Goal: Task Accomplishment & Management: Complete application form

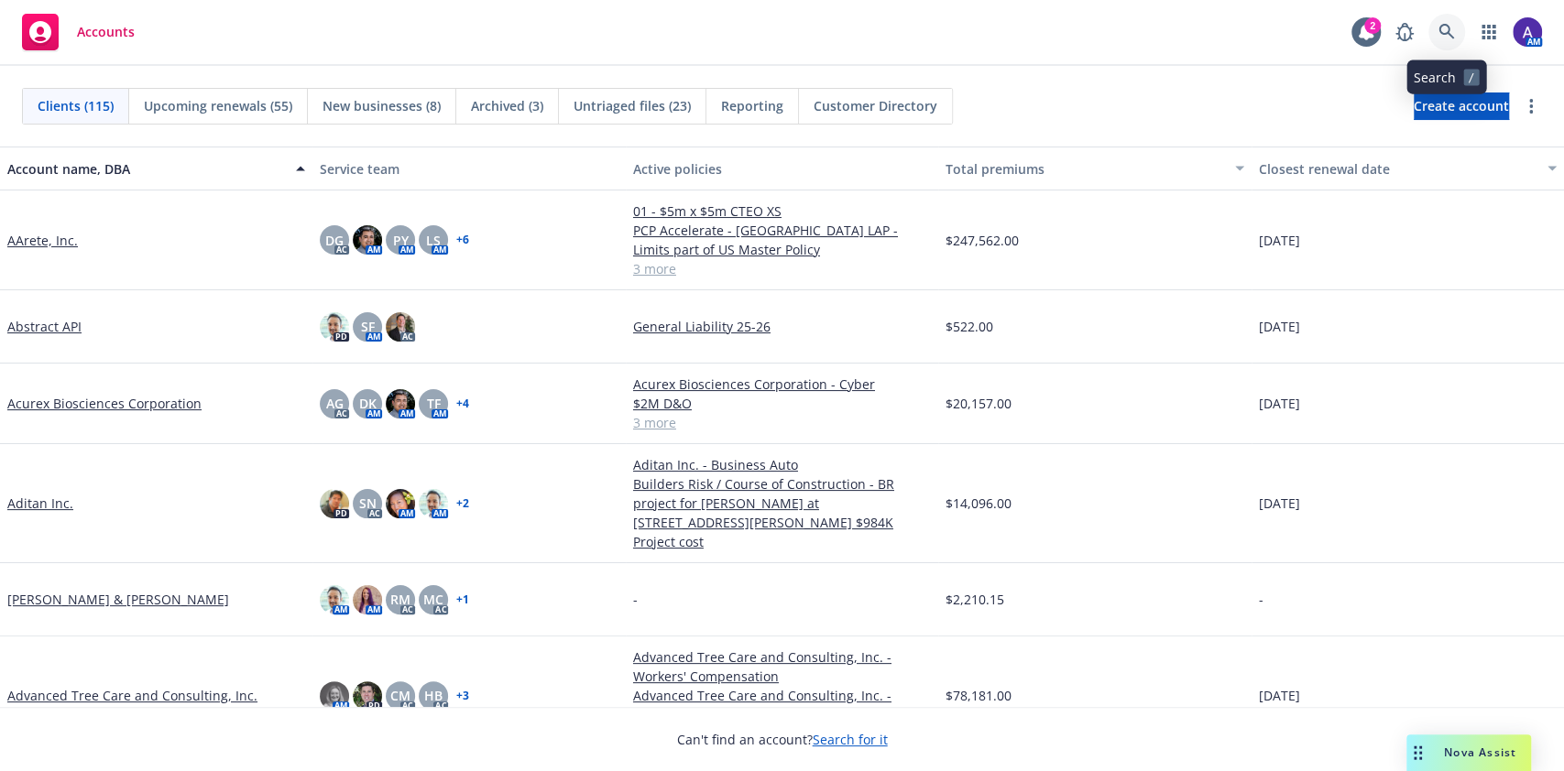
click at [1453, 38] on icon at bounding box center [1446, 32] width 16 height 16
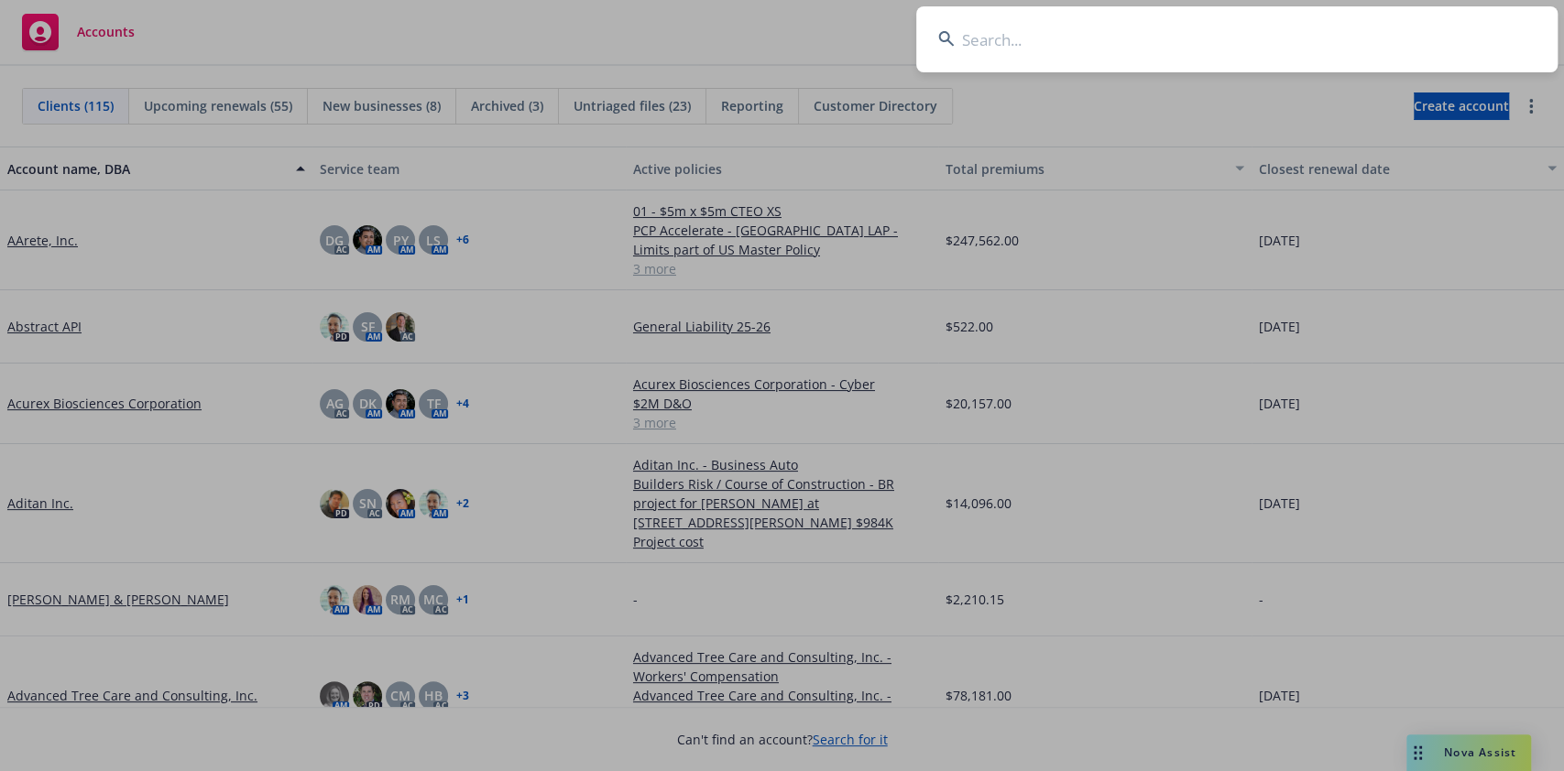
click at [1042, 42] on input at bounding box center [1236, 39] width 641 height 66
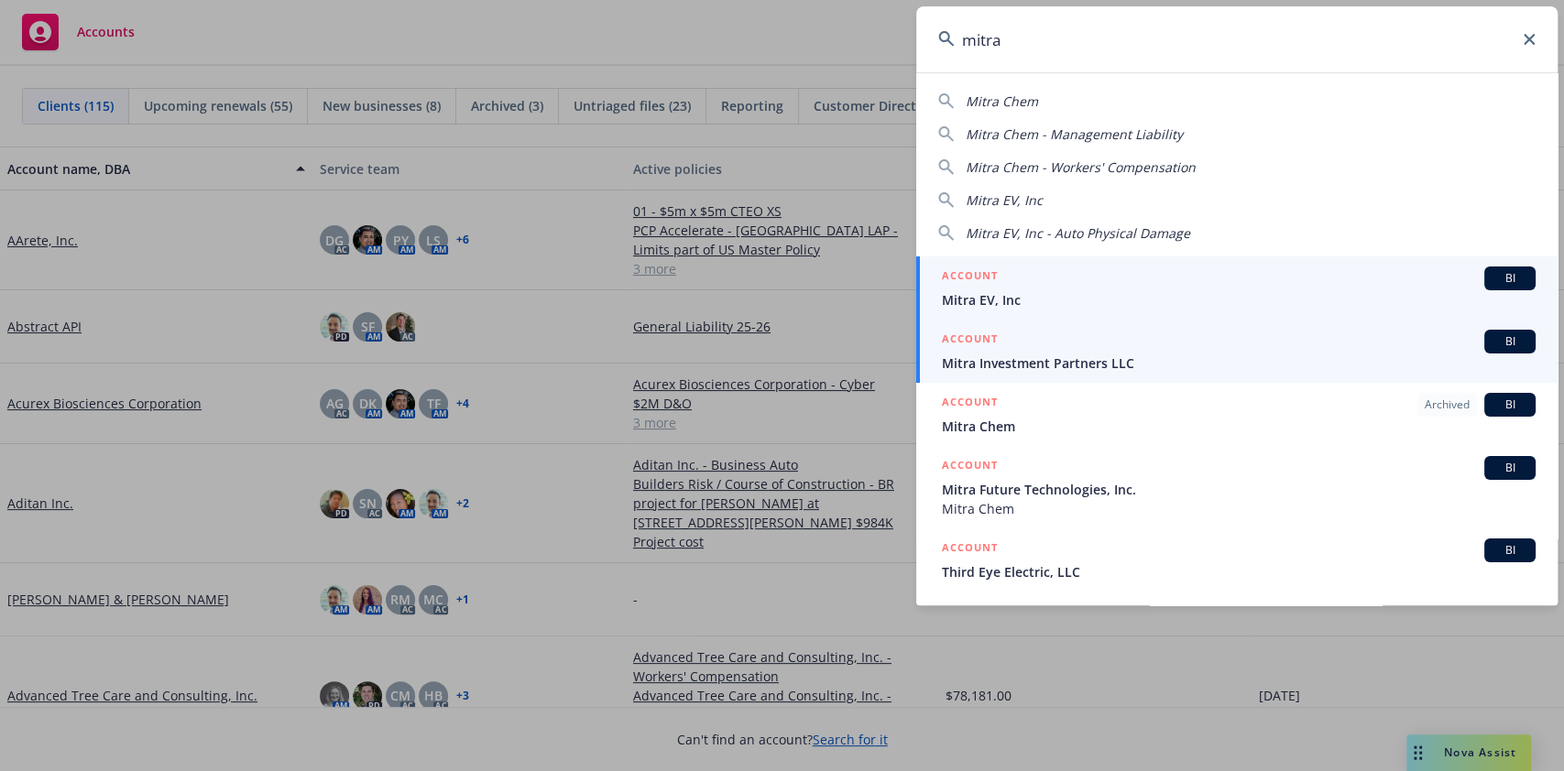
type input "mitra"
click at [1004, 343] on div "ACCOUNT BI" at bounding box center [1239, 342] width 594 height 24
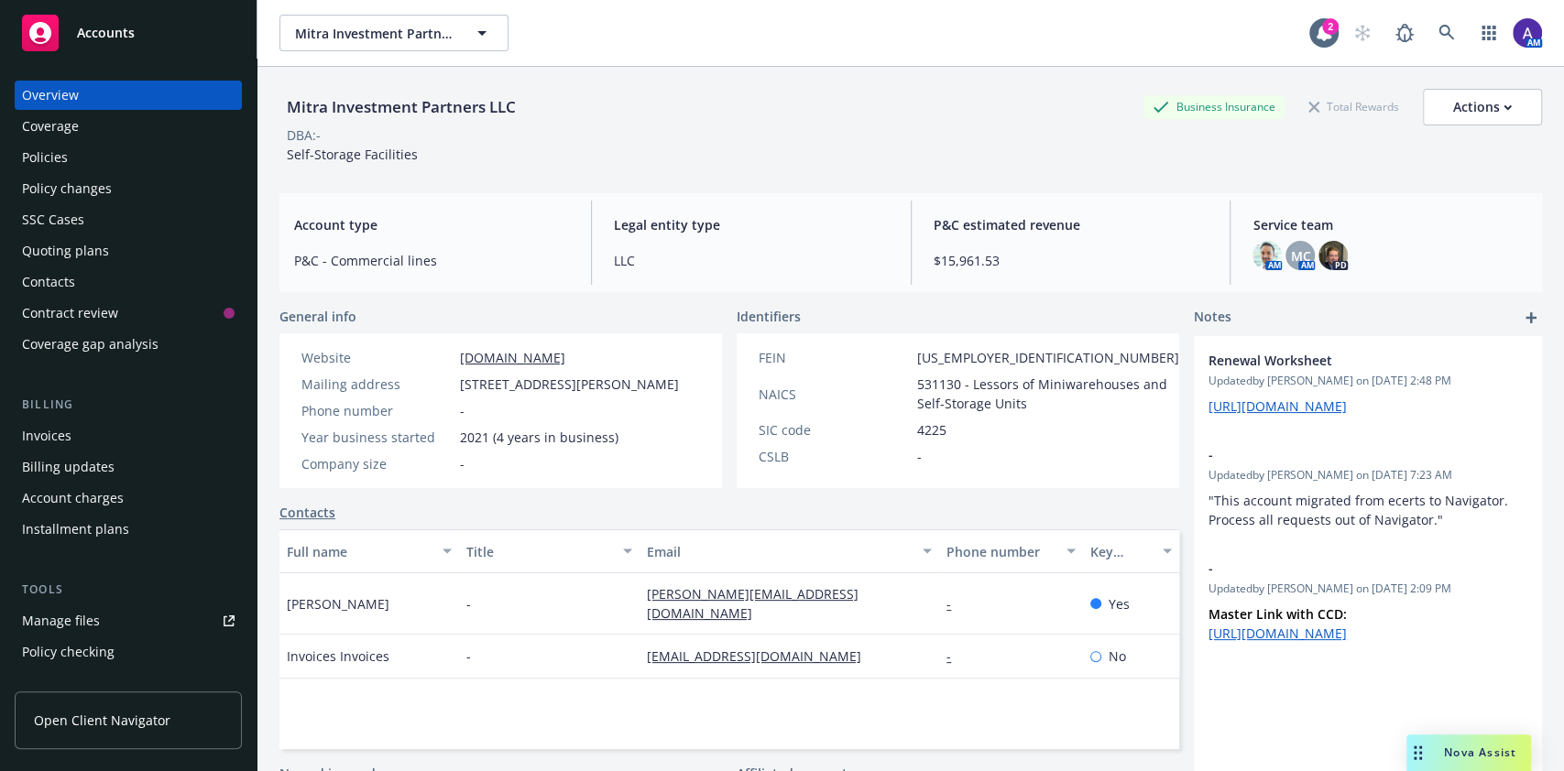
click at [90, 429] on div "Invoices" at bounding box center [128, 435] width 213 height 29
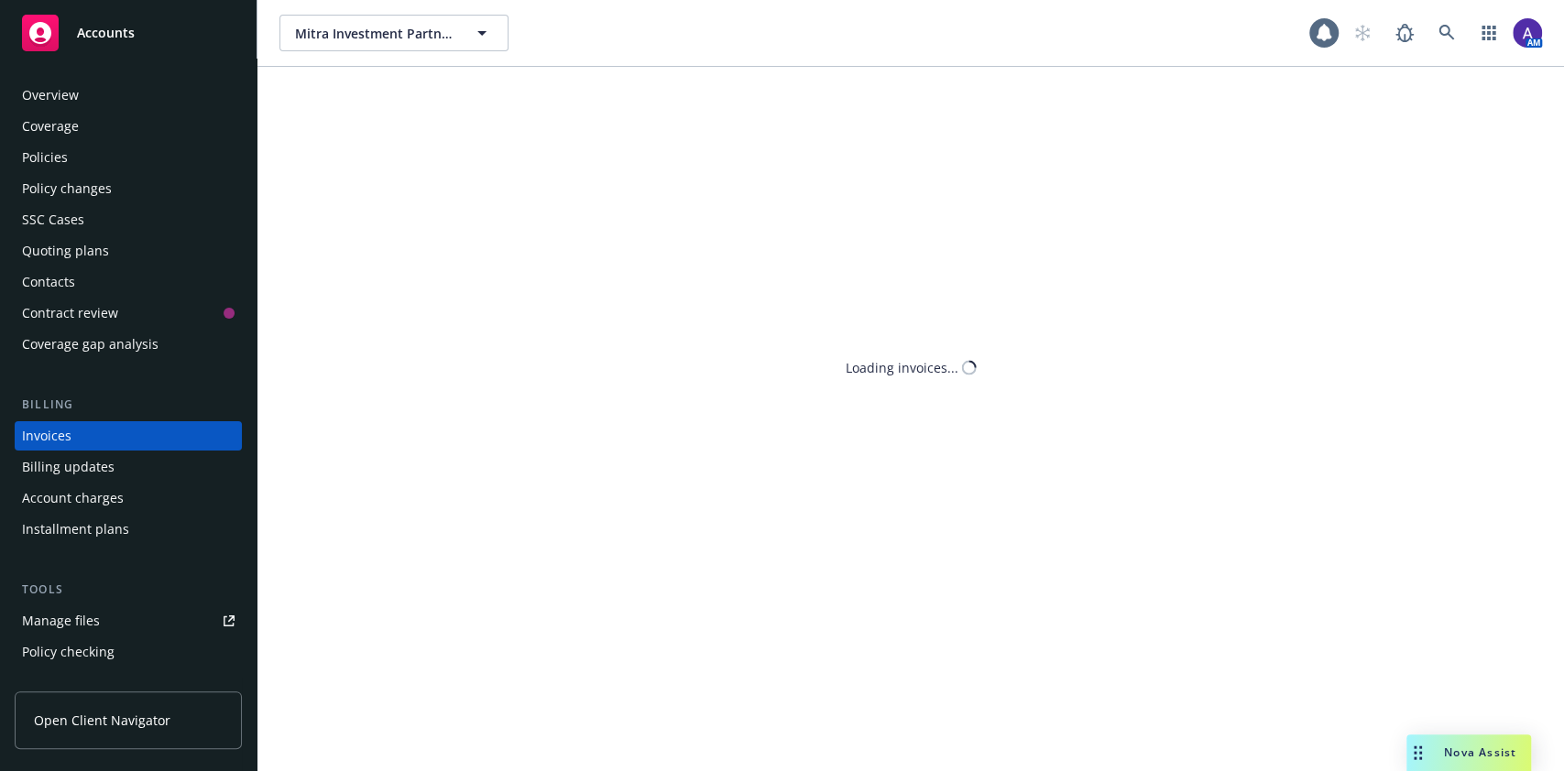
scroll to position [21, 0]
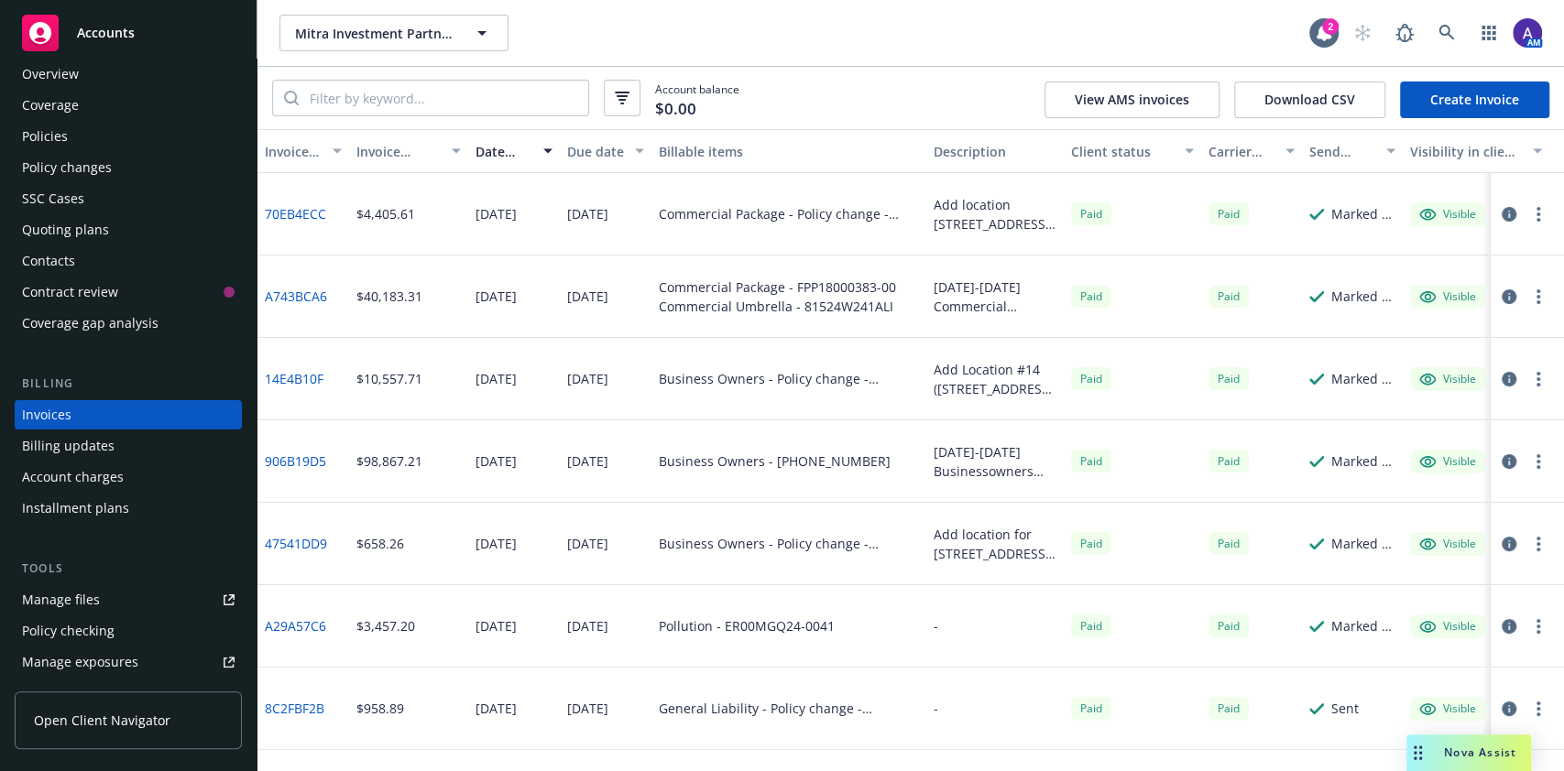
click at [70, 134] on div "Policies" at bounding box center [128, 136] width 213 height 29
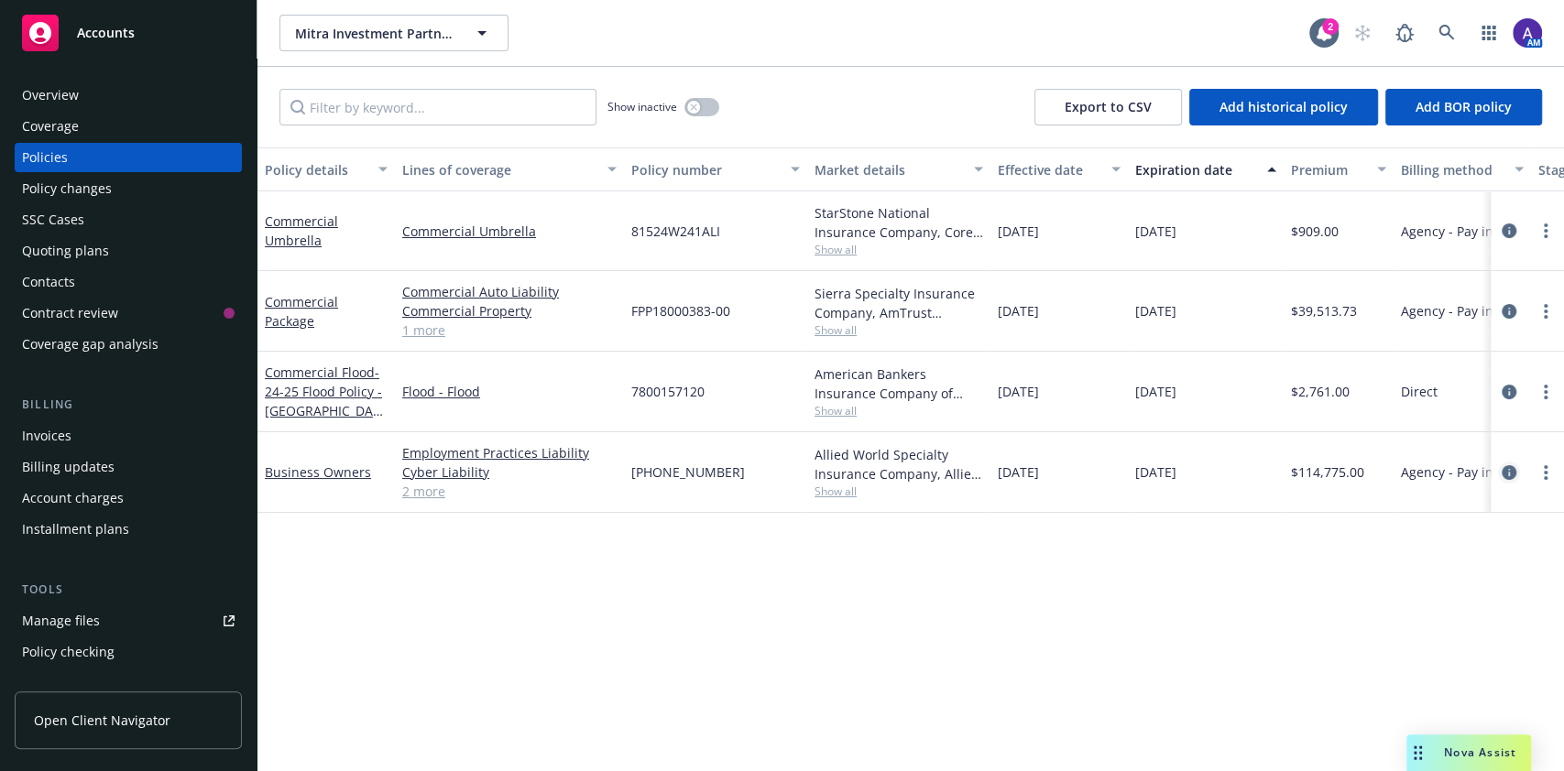
click at [1506, 470] on icon "circleInformation" at bounding box center [1509, 472] width 15 height 15
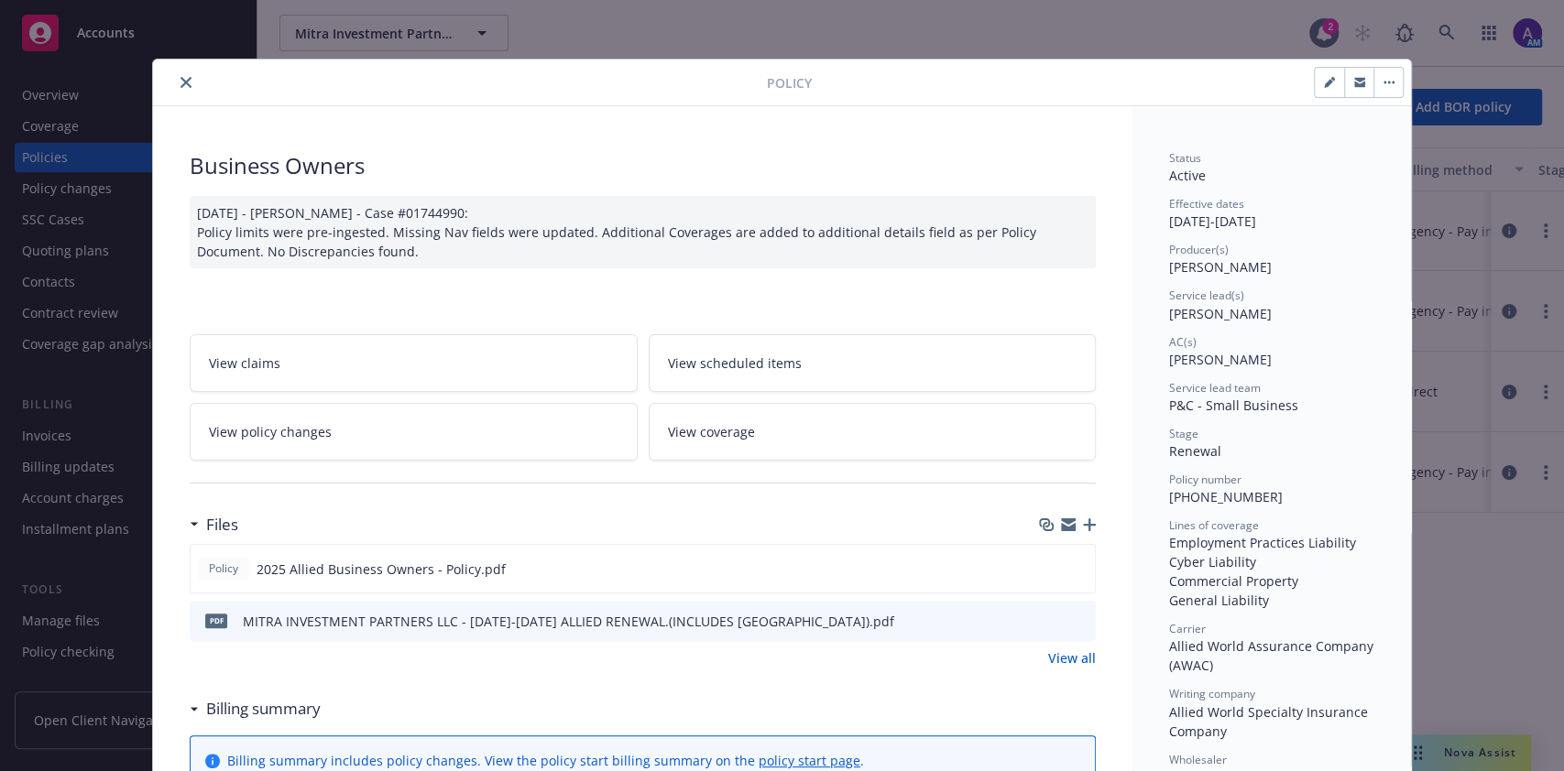
click at [180, 81] on icon "close" at bounding box center [185, 82] width 11 height 11
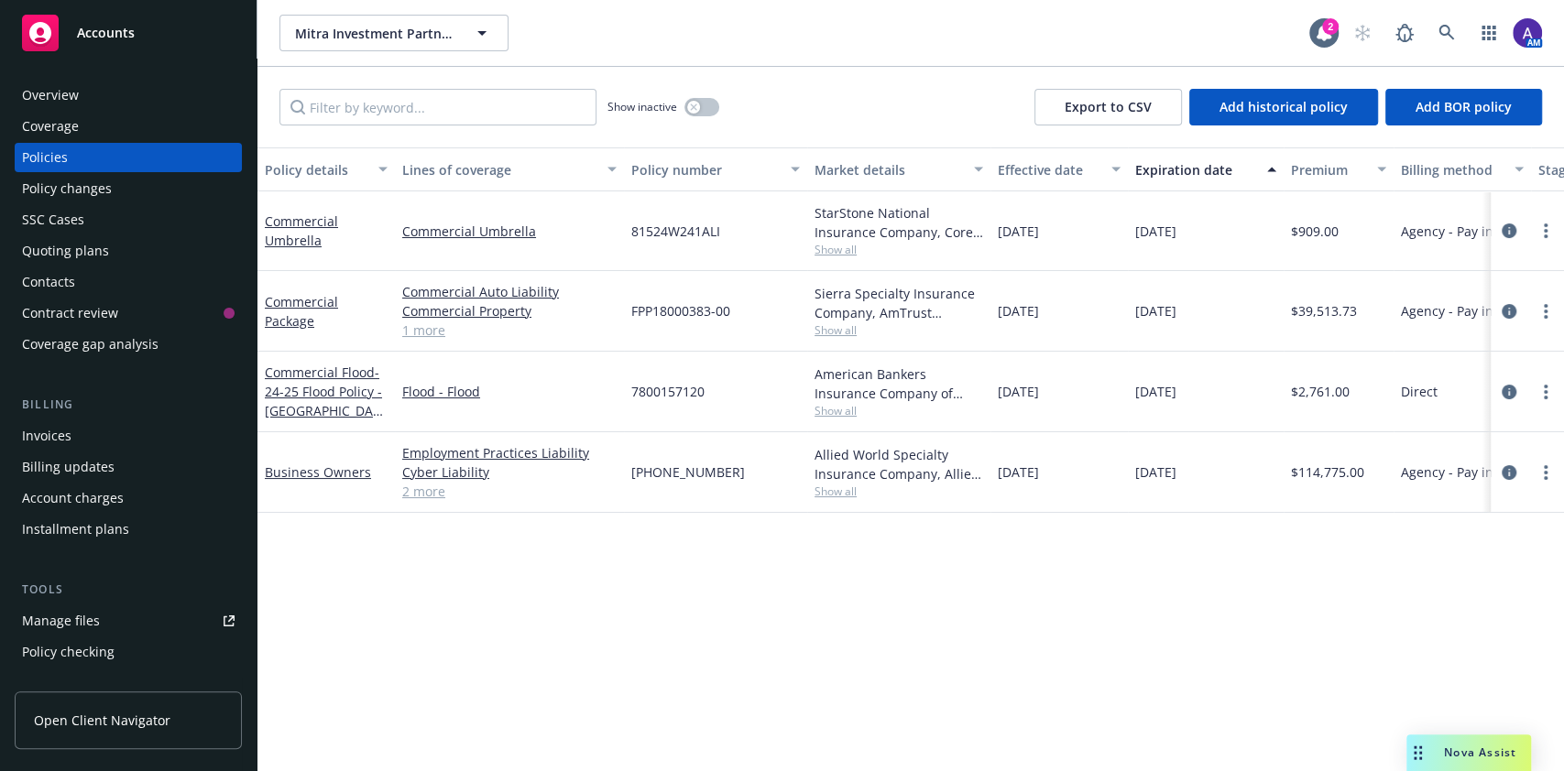
click at [71, 432] on div "Invoices" at bounding box center [128, 435] width 213 height 29
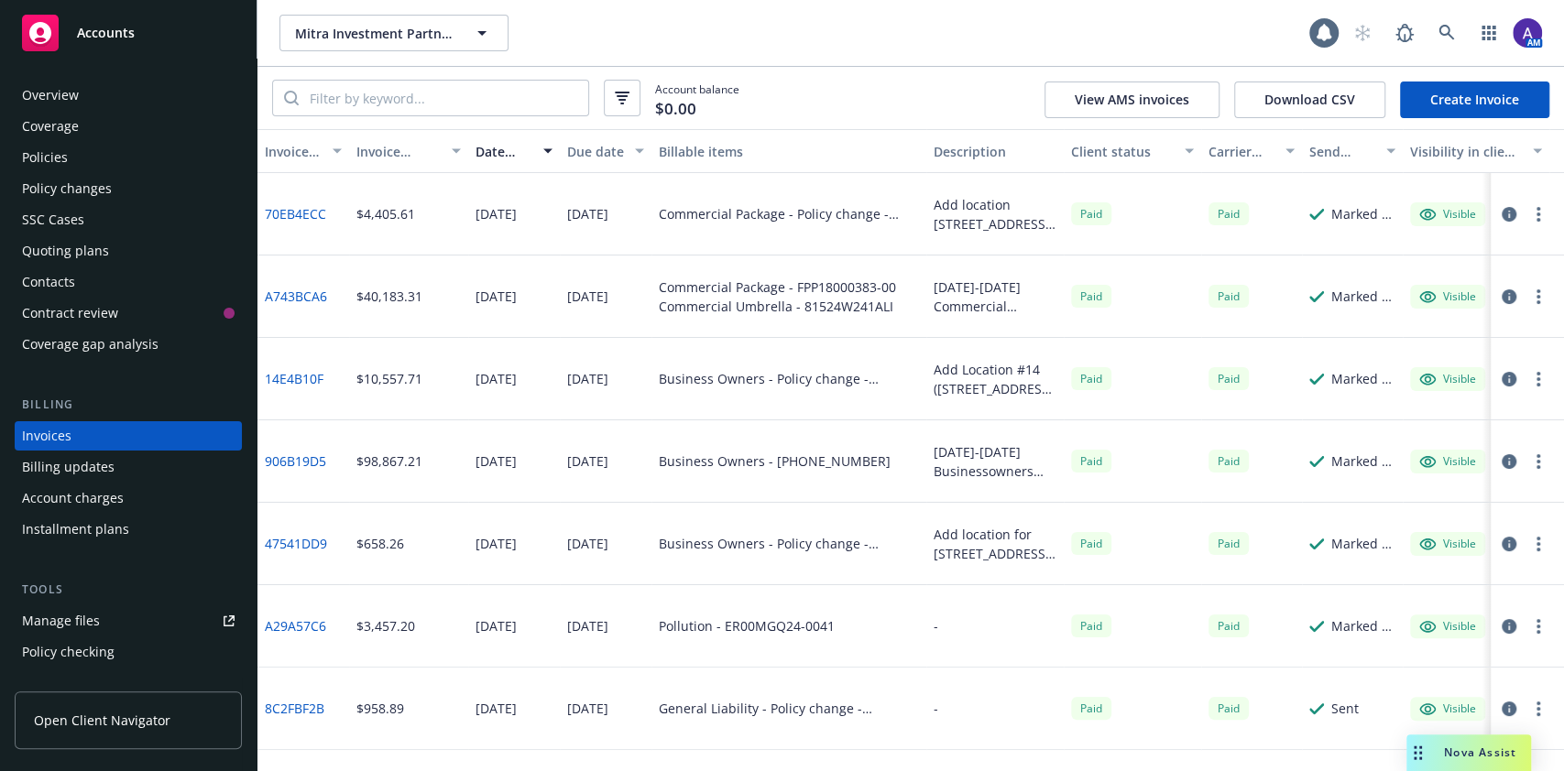
scroll to position [21, 0]
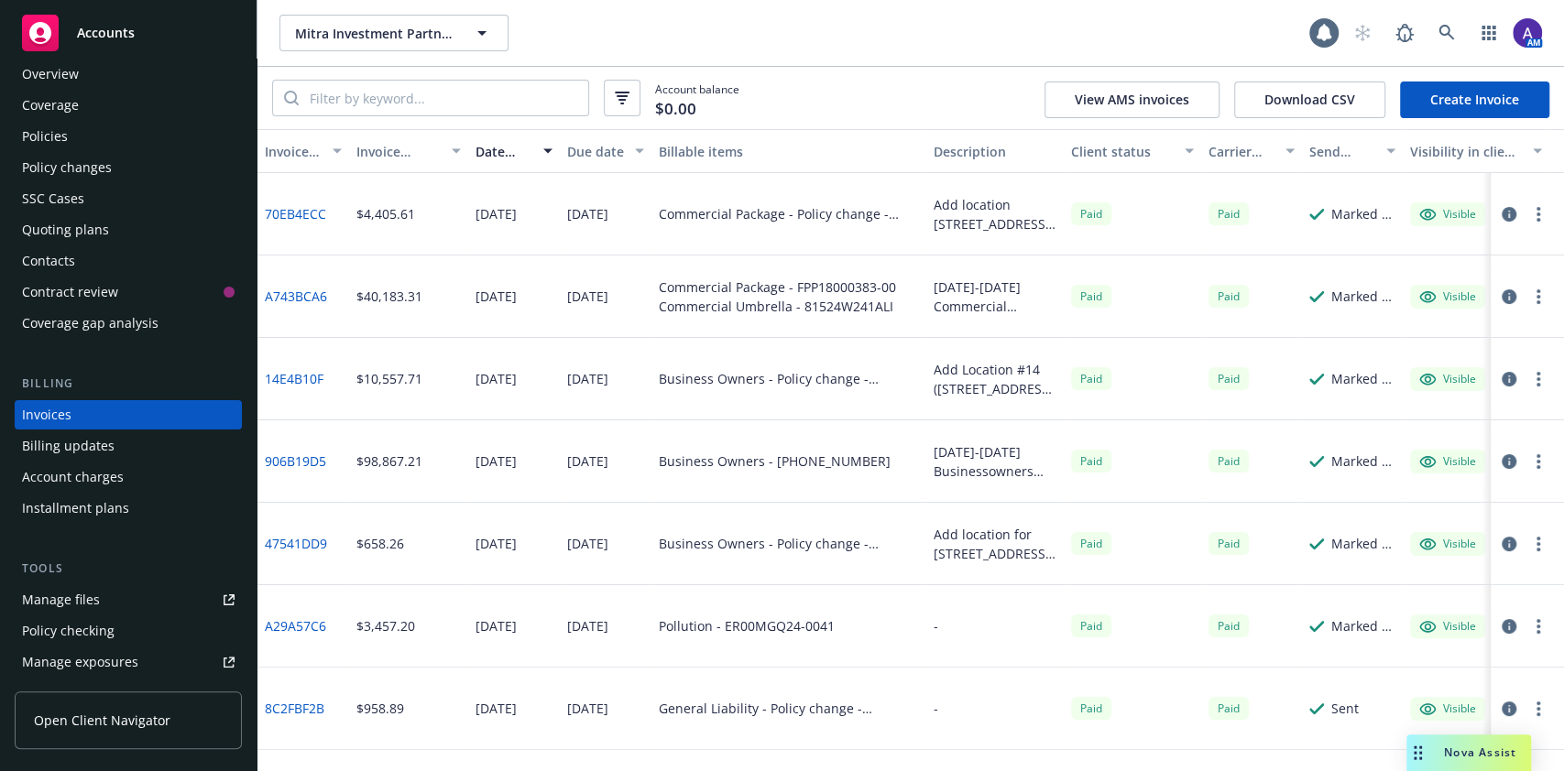
click at [1491, 93] on link "Create Invoice" at bounding box center [1474, 100] width 149 height 37
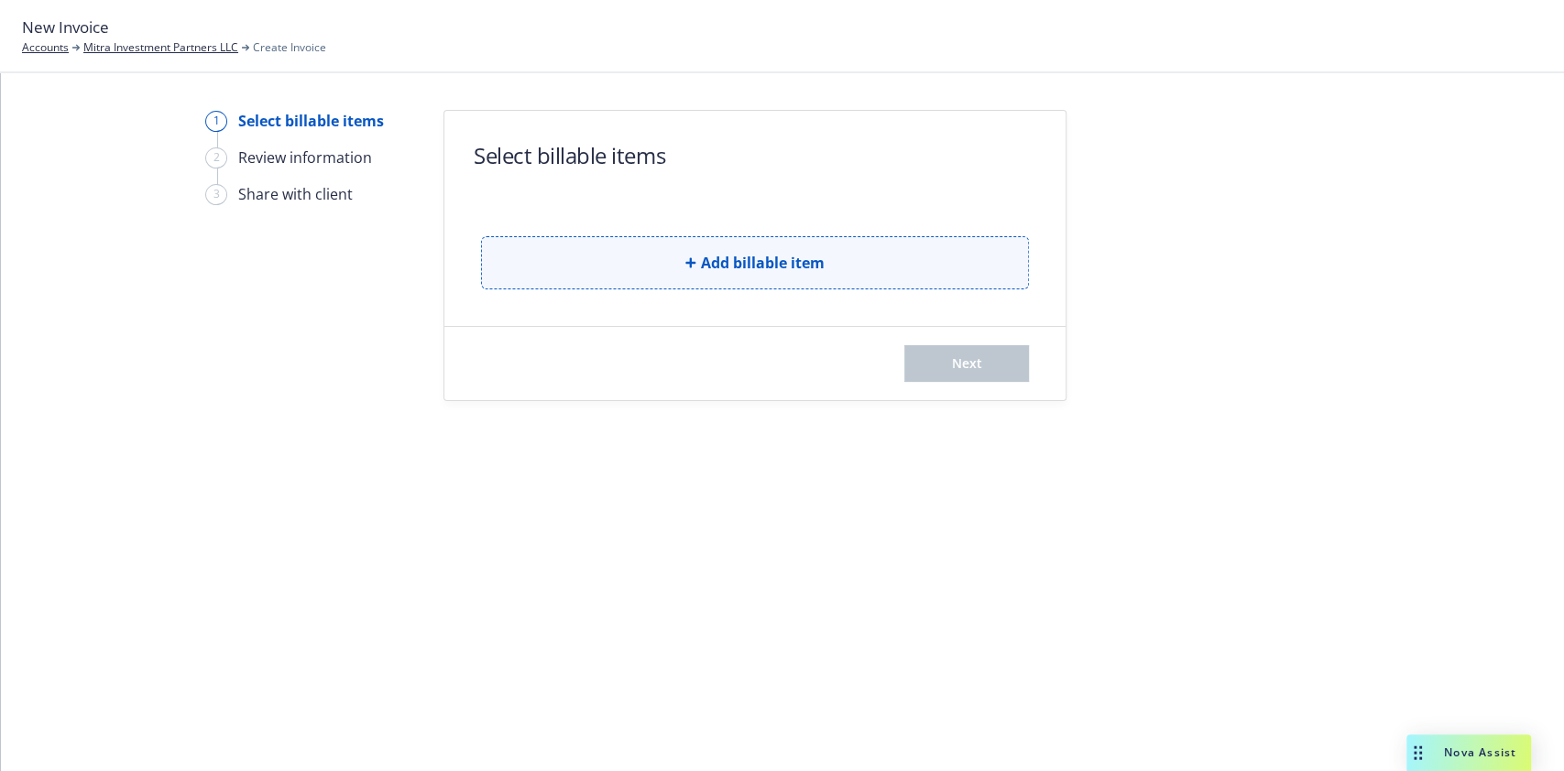
click at [725, 260] on span "Add billable item" at bounding box center [763, 263] width 124 height 22
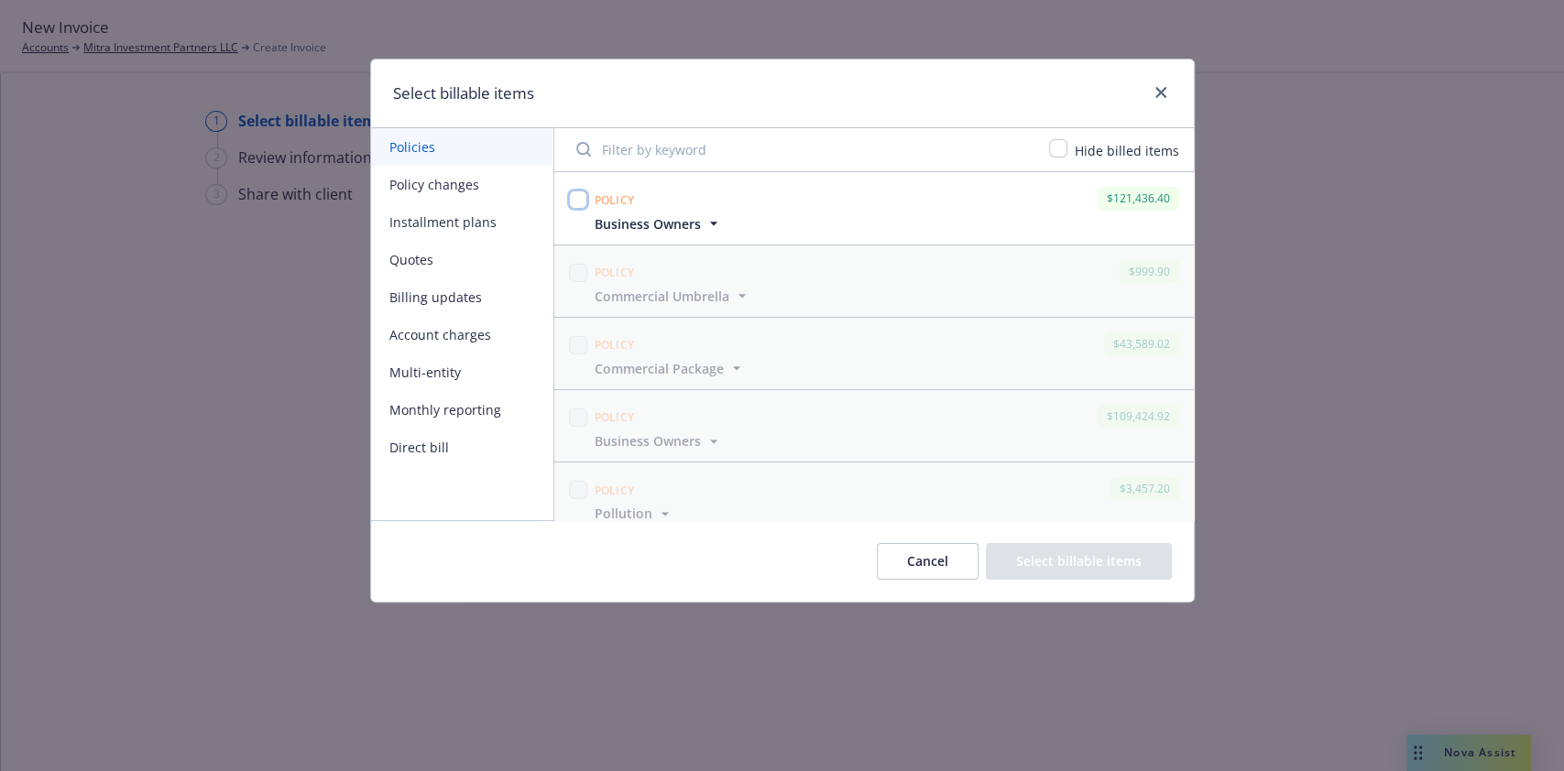
click at [582, 204] on input "checkbox" at bounding box center [578, 200] width 18 height 18
checkbox input "true"
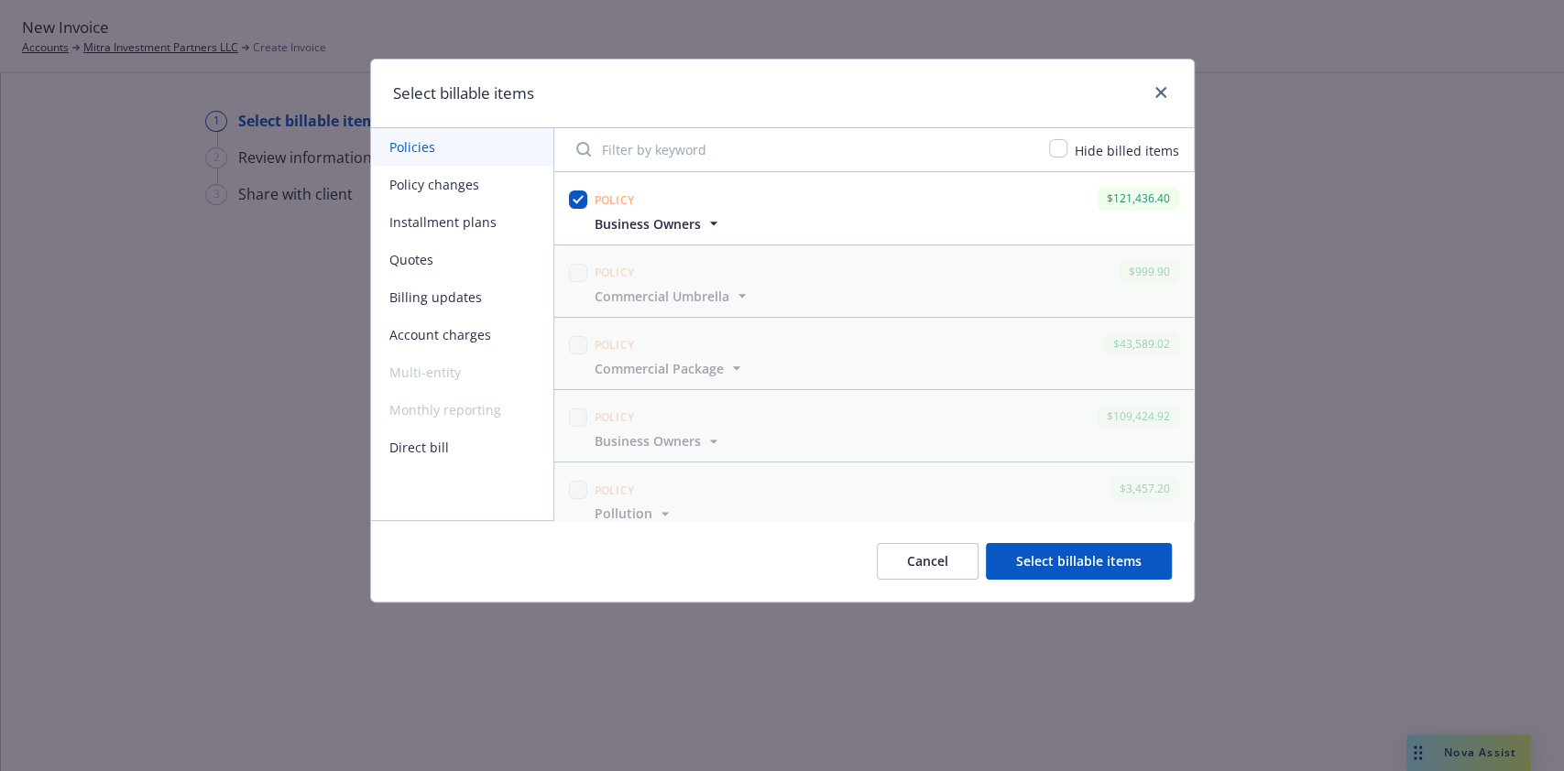
click at [1118, 562] on button "Select billable items" at bounding box center [1079, 561] width 186 height 37
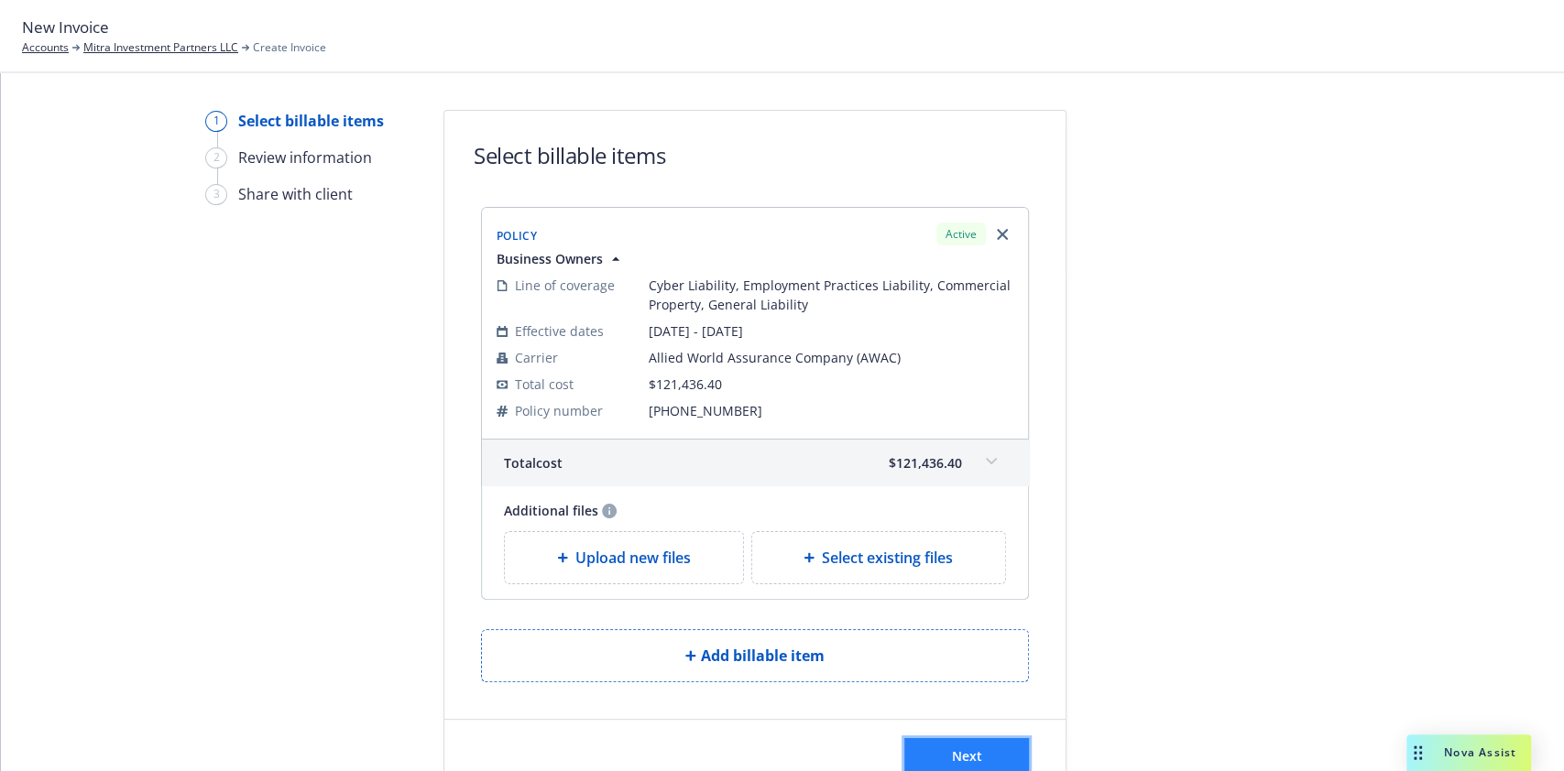
click at [955, 748] on span "Next" at bounding box center [967, 756] width 30 height 17
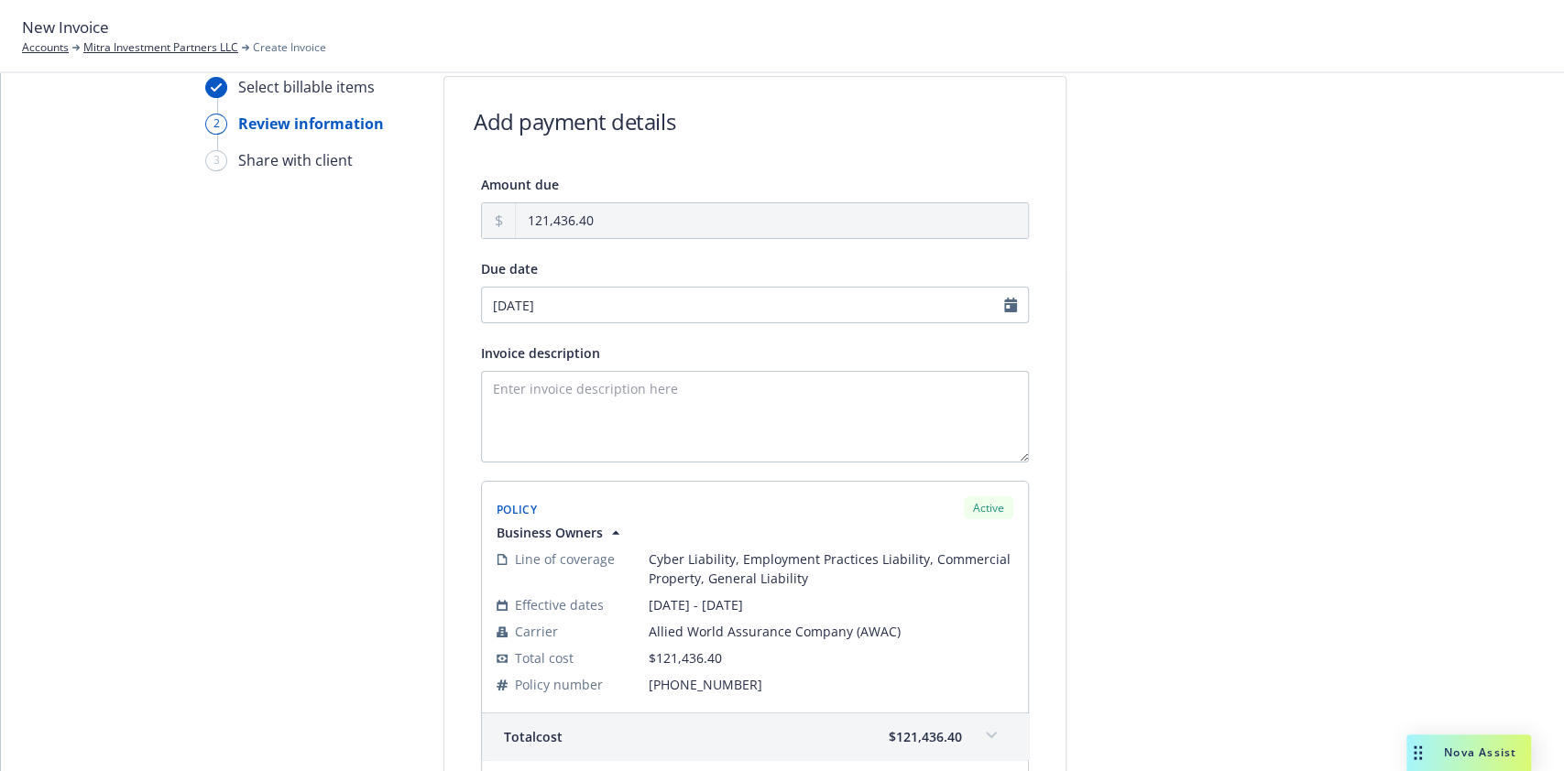
scroll to position [32, 0]
click at [1012, 310] on input "10/02/2025" at bounding box center [755, 307] width 548 height 37
select select "October"
select select "2025"
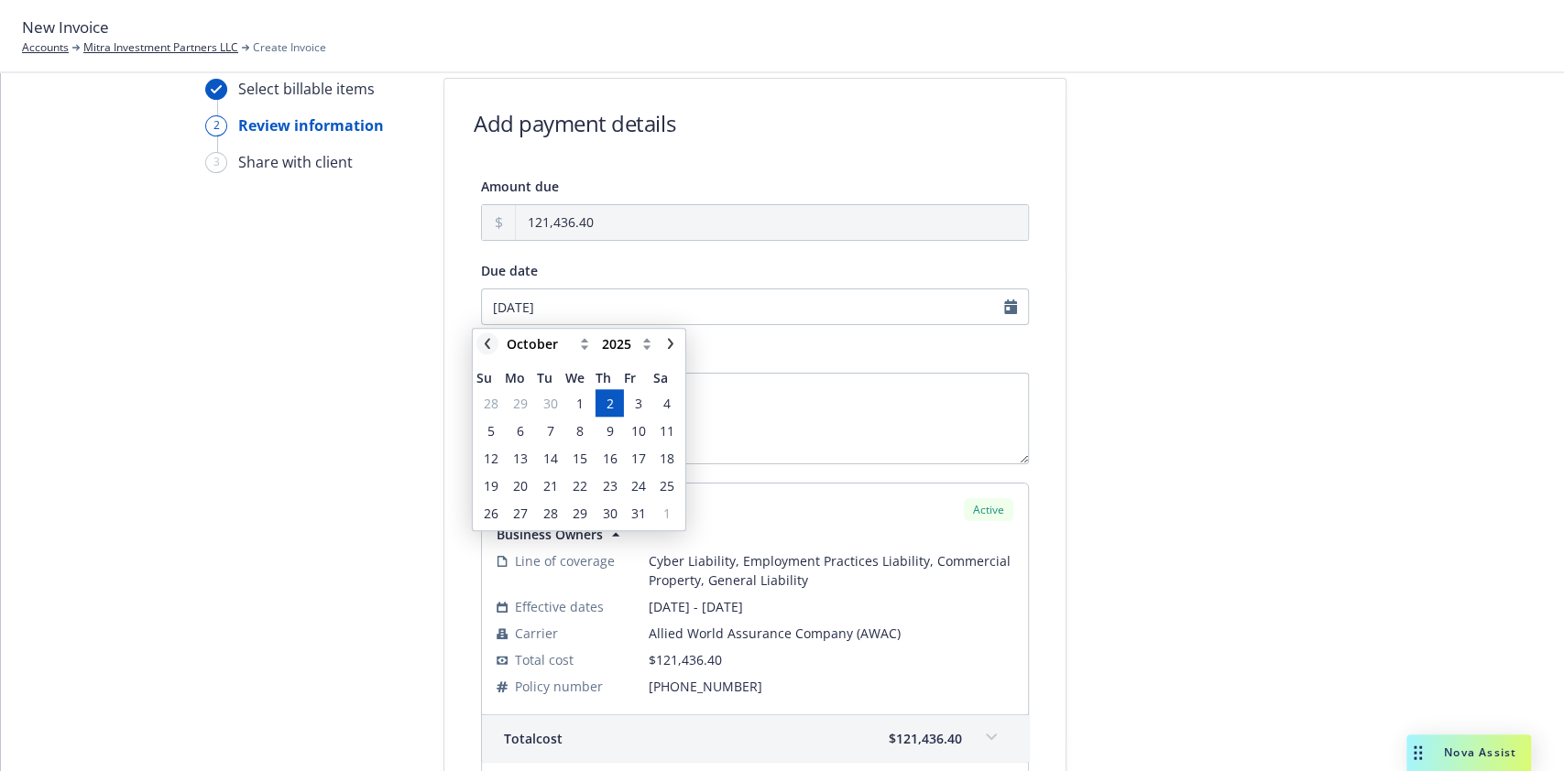
click at [485, 352] on link "chevronLeft" at bounding box center [487, 344] width 22 height 22
select select "September"
click at [642, 487] on span "26" at bounding box center [638, 485] width 15 height 19
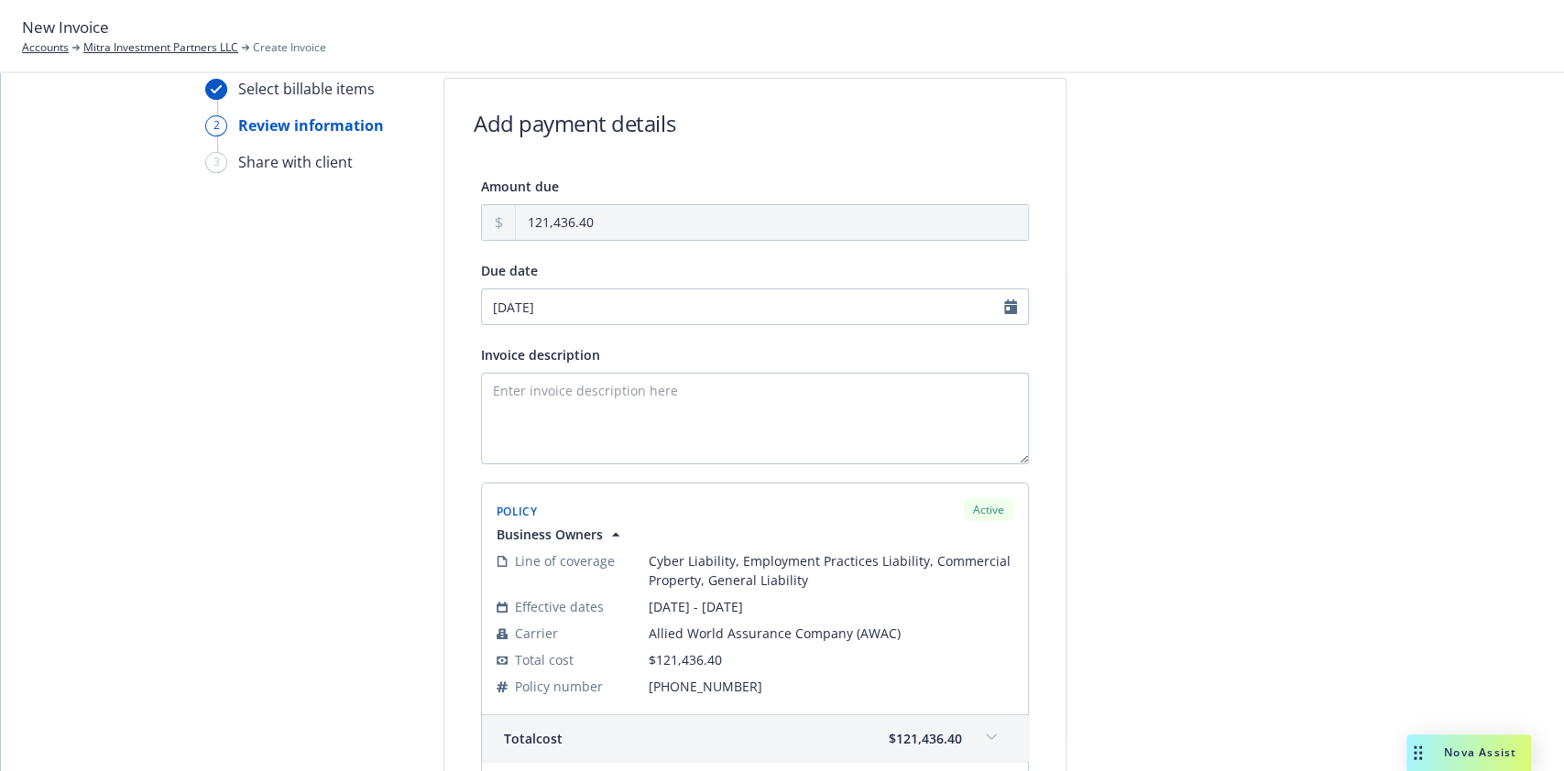
type input "09/26/2025"
click at [1006, 303] on input "09/26/2025" at bounding box center [755, 307] width 548 height 37
select select "September"
select select "2025"
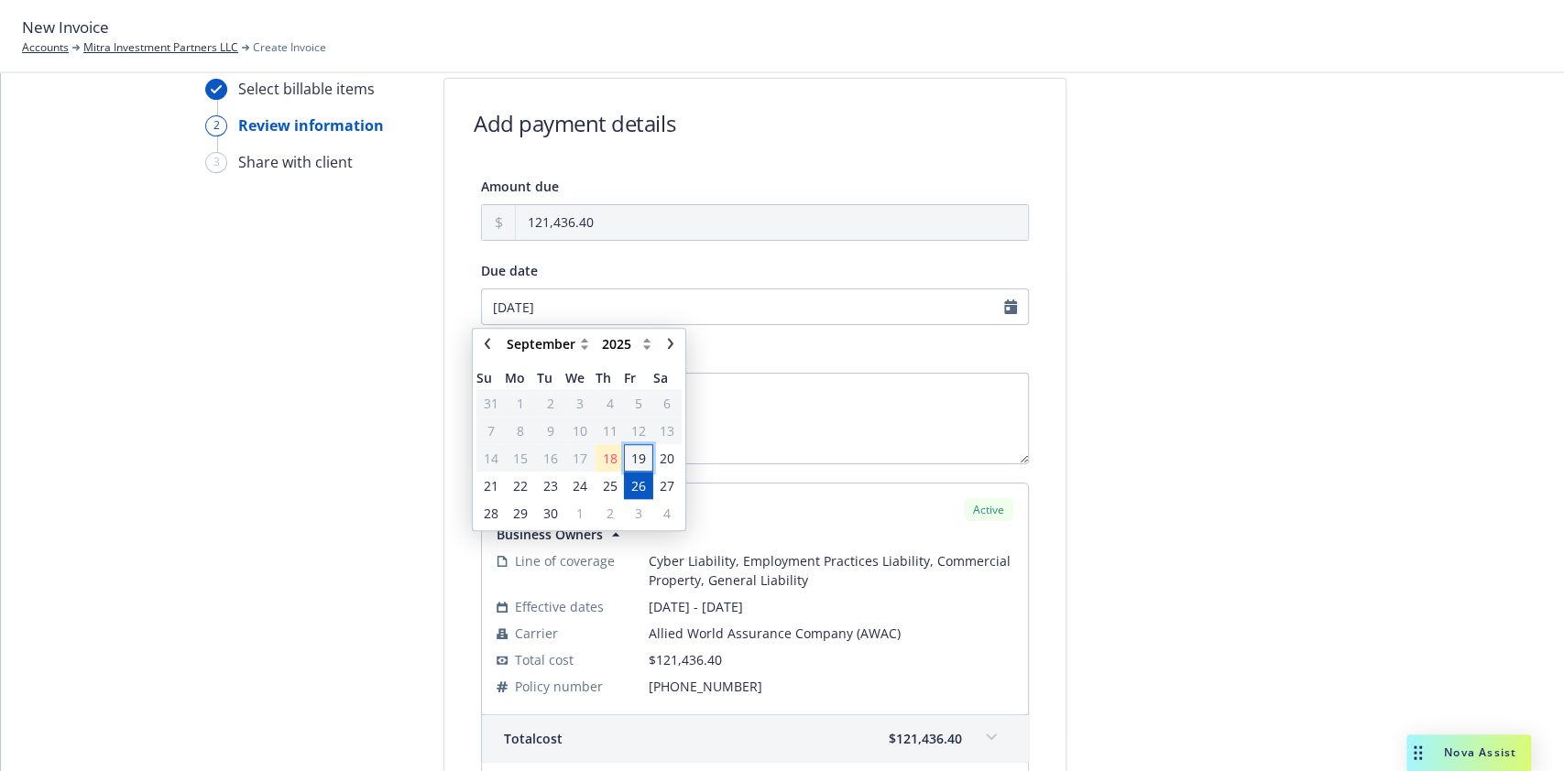
click at [639, 465] on span "19" at bounding box center [638, 458] width 15 height 19
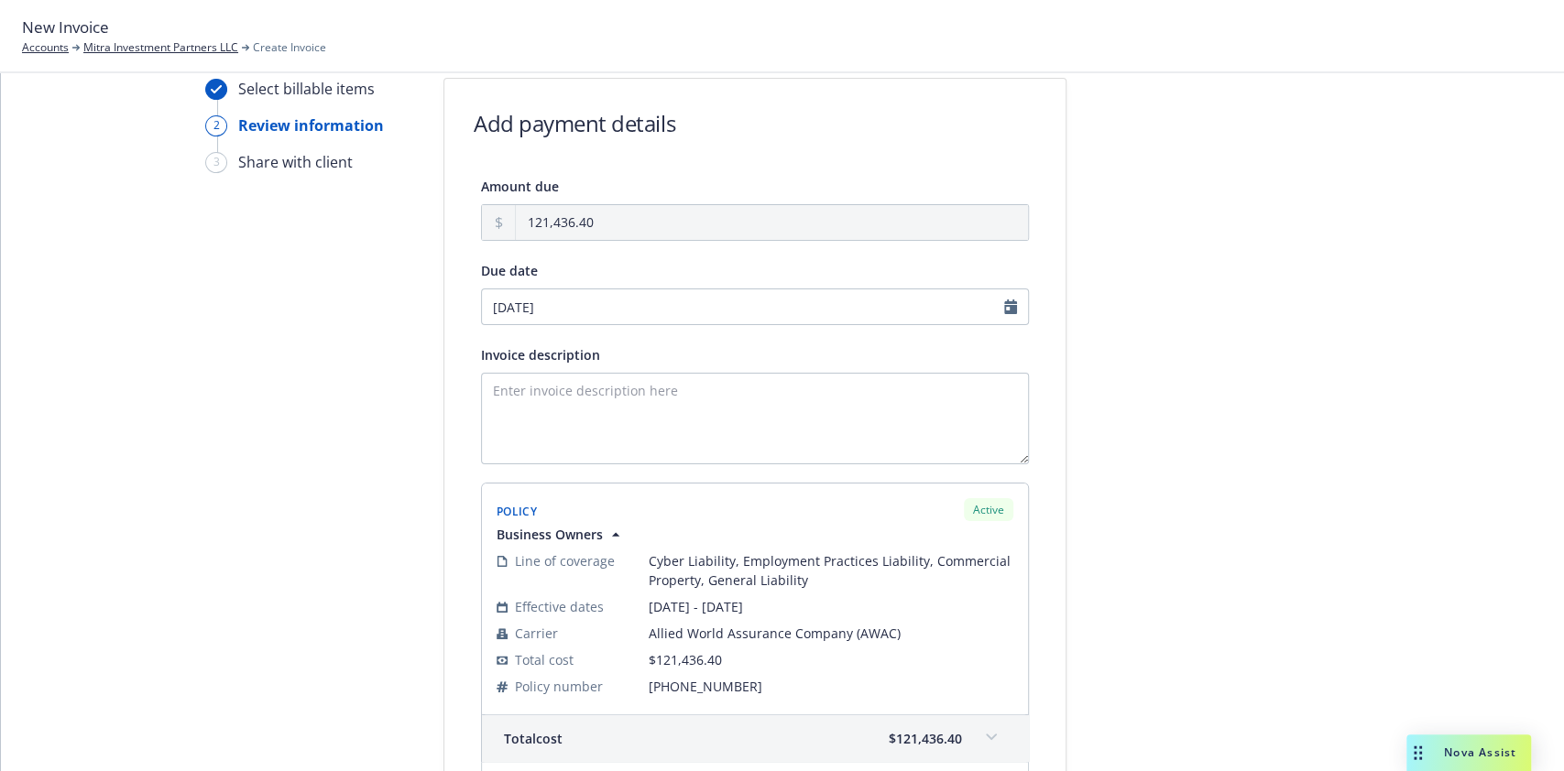
type input "[DATE]"
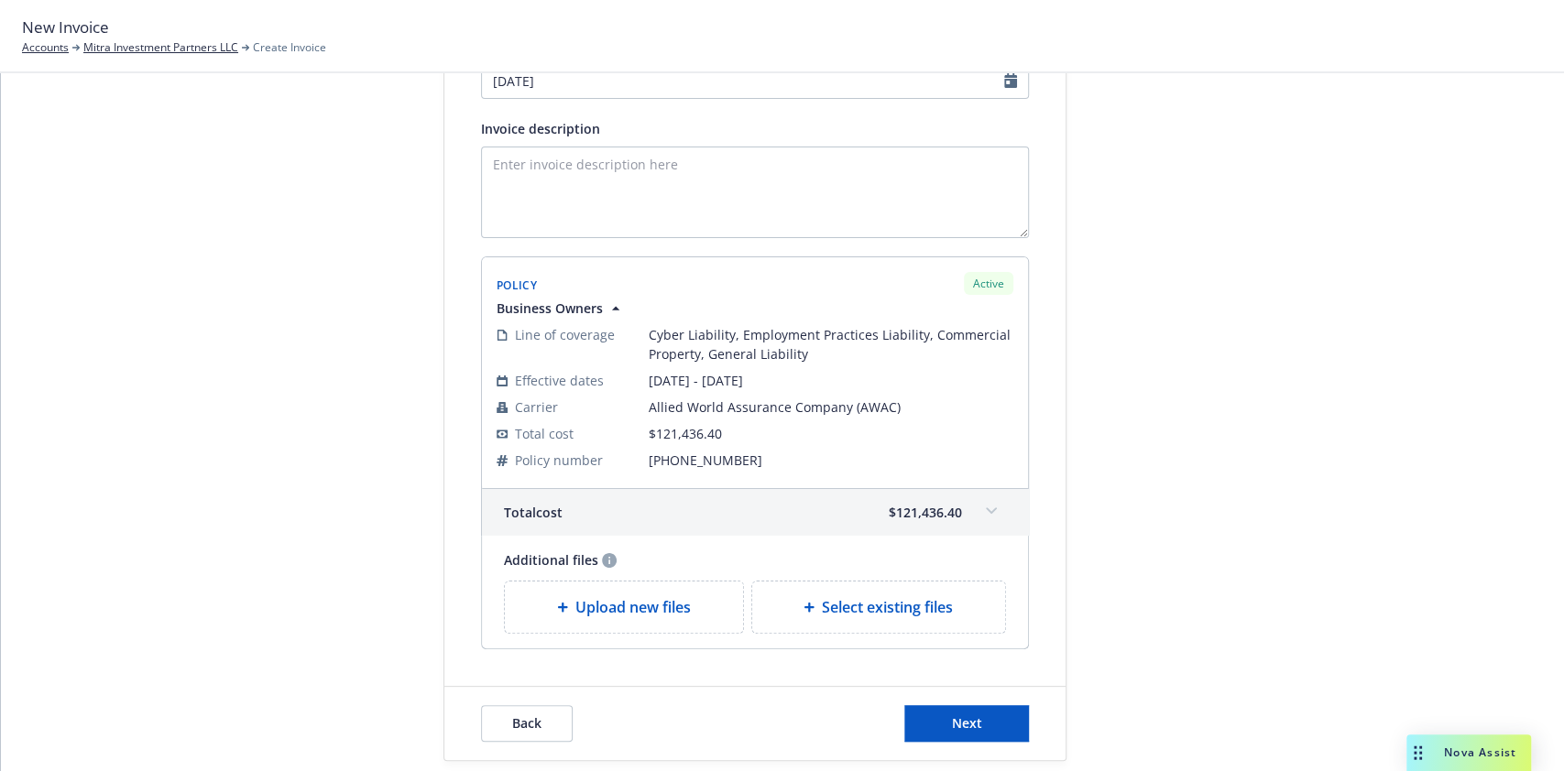
scroll to position [284, 0]
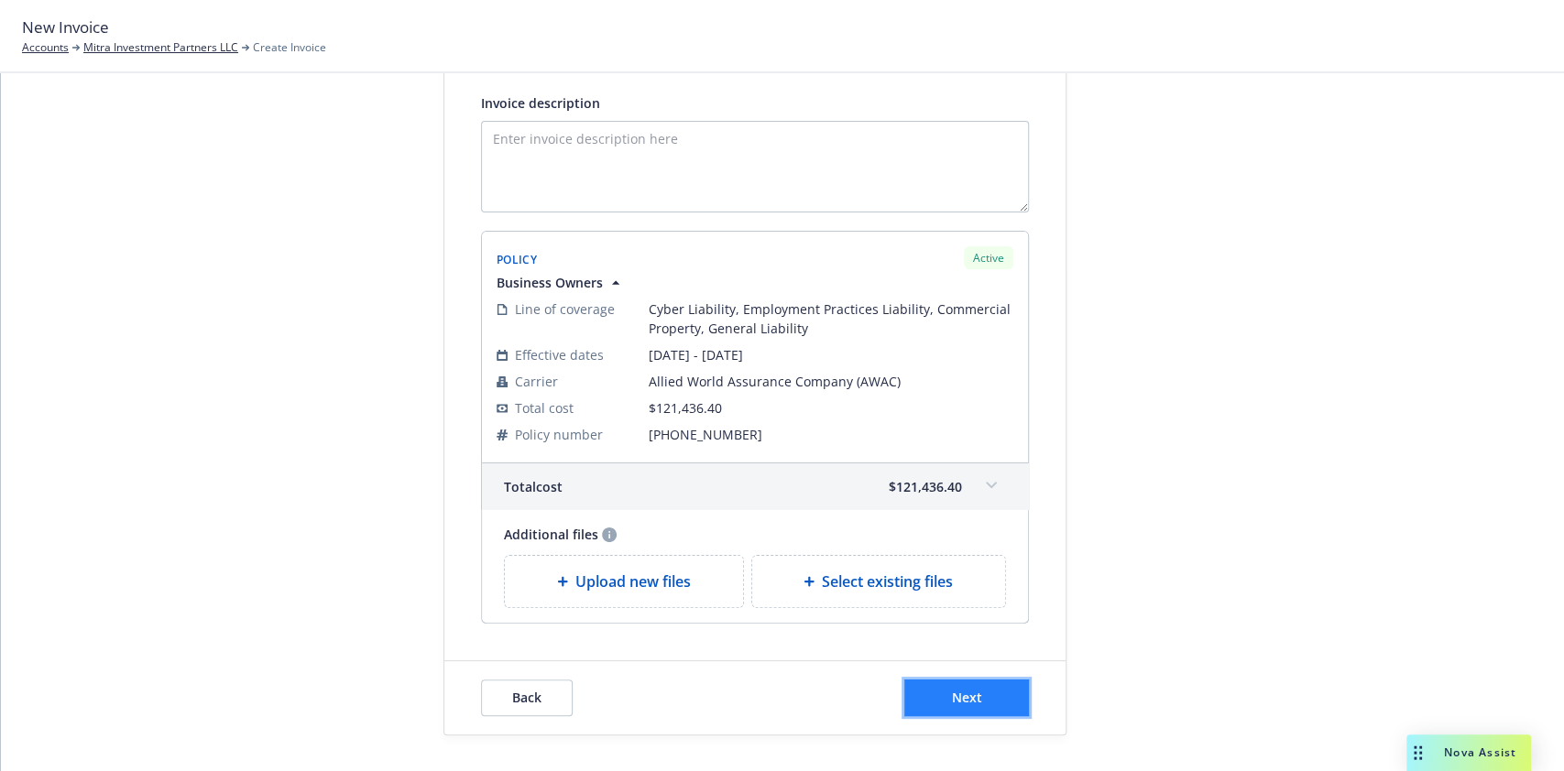
click at [994, 696] on button "Next" at bounding box center [966, 698] width 125 height 37
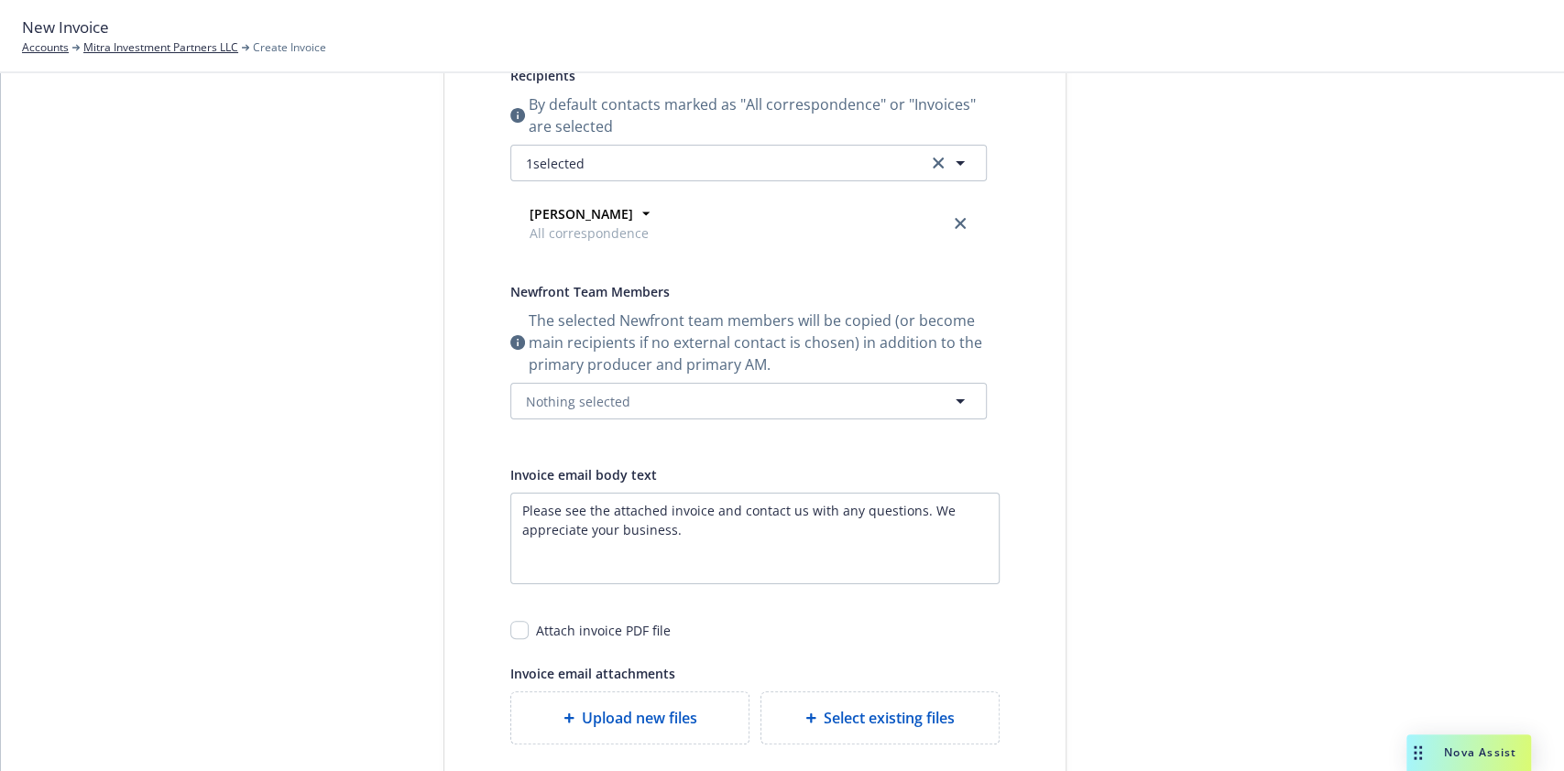
scroll to position [54, 0]
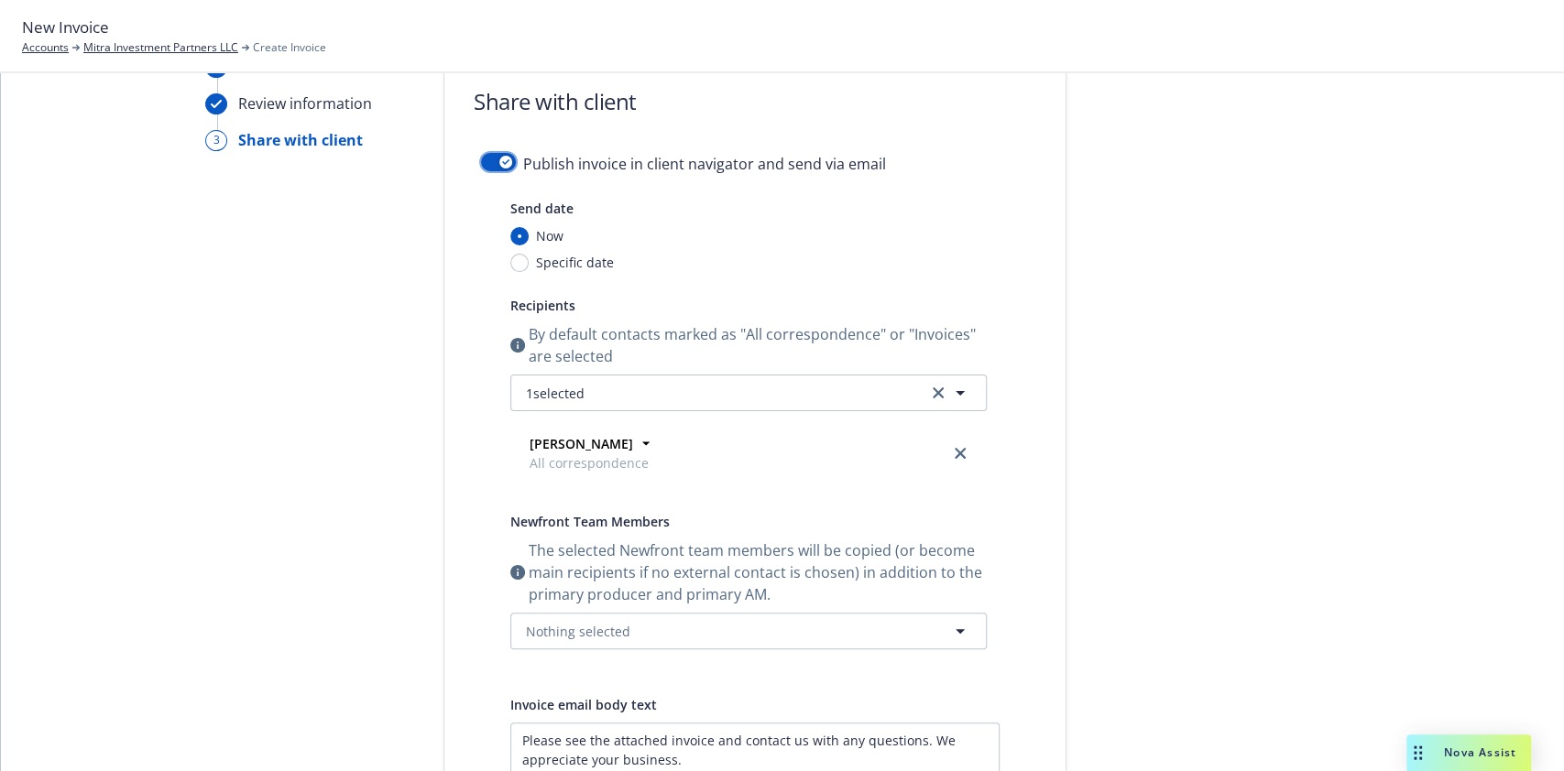
click at [502, 159] on icon "button" at bounding box center [505, 161] width 7 height 5
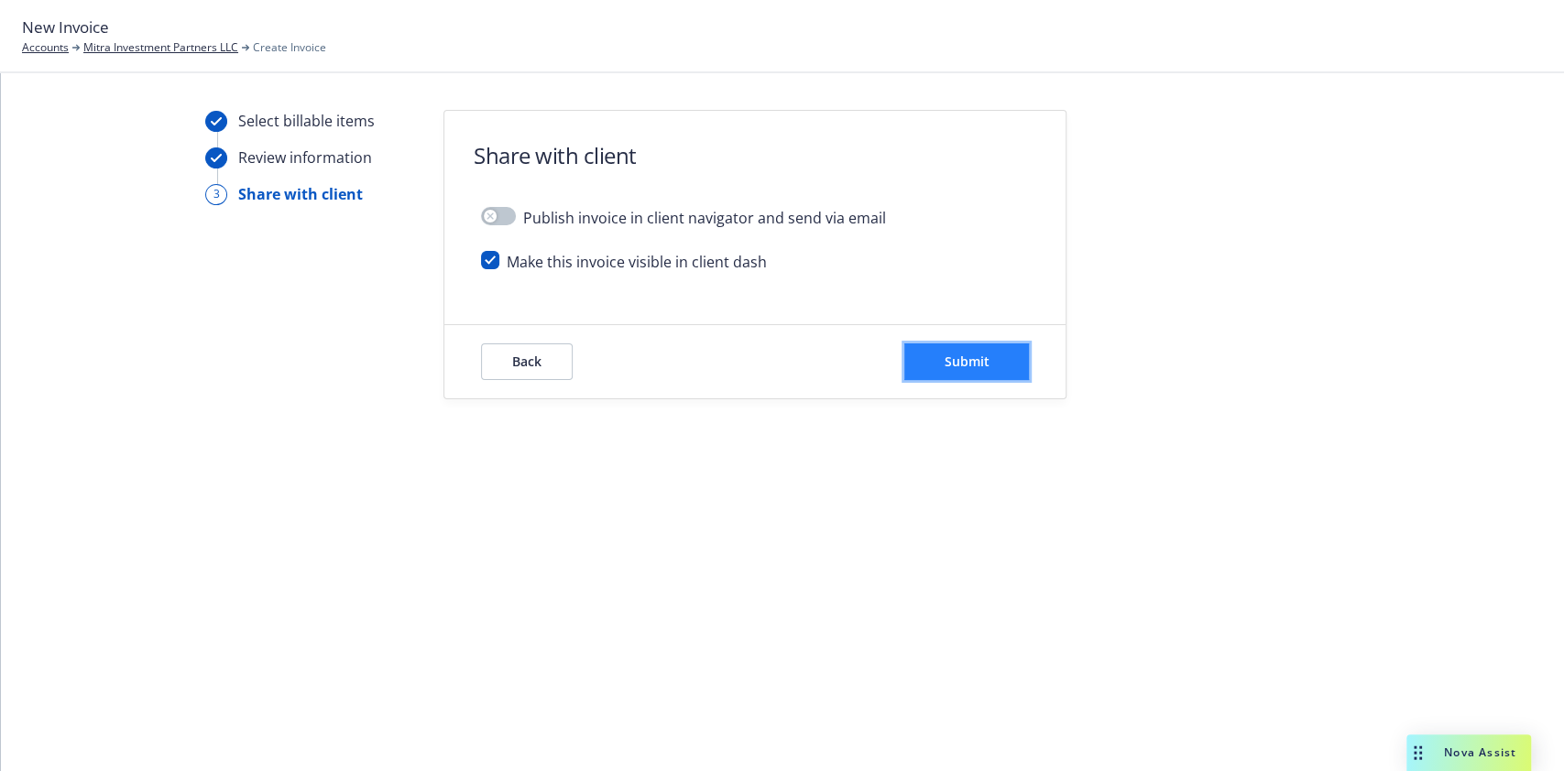
click at [996, 358] on button "Submit" at bounding box center [966, 362] width 125 height 37
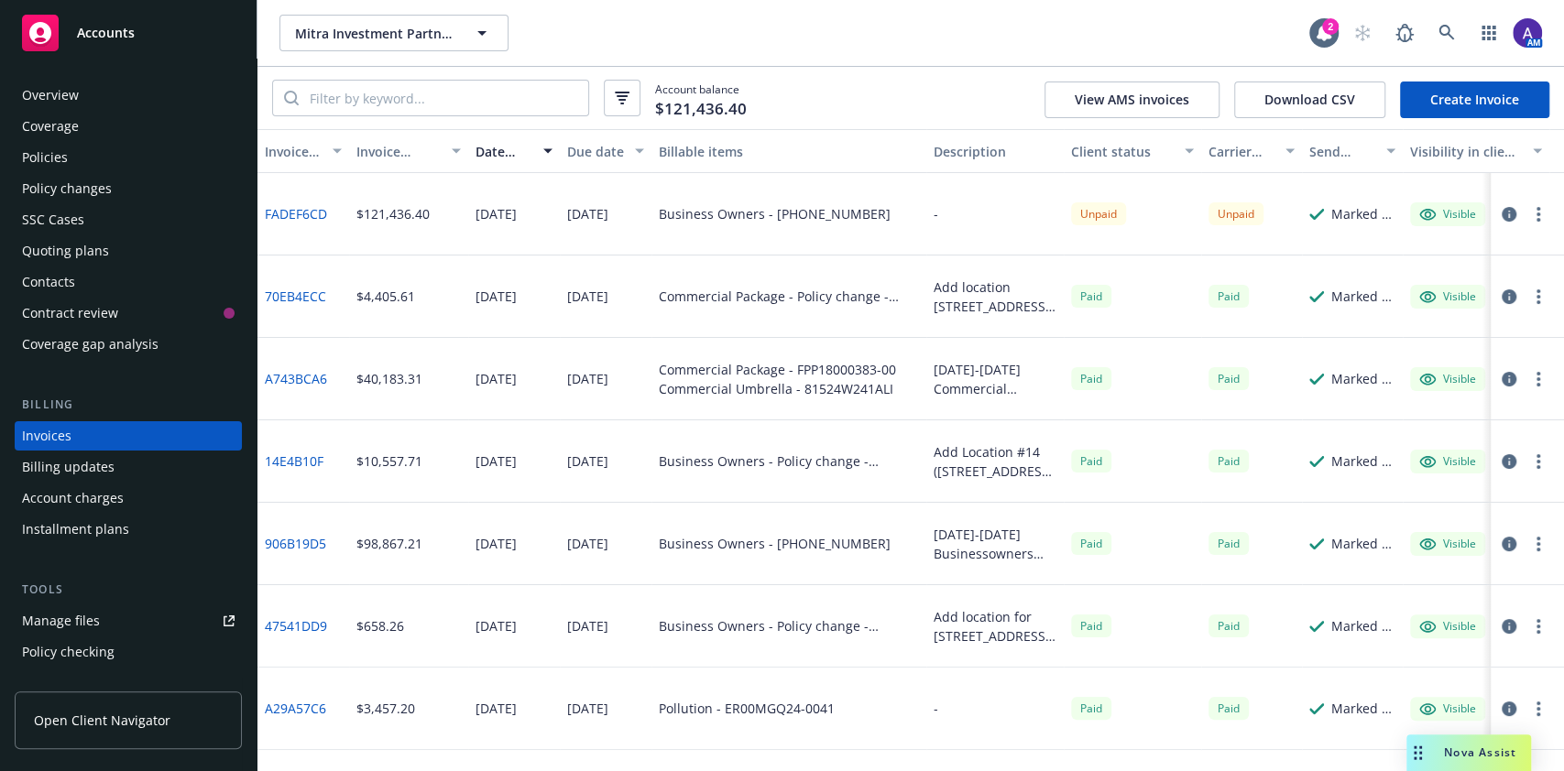
scroll to position [21, 0]
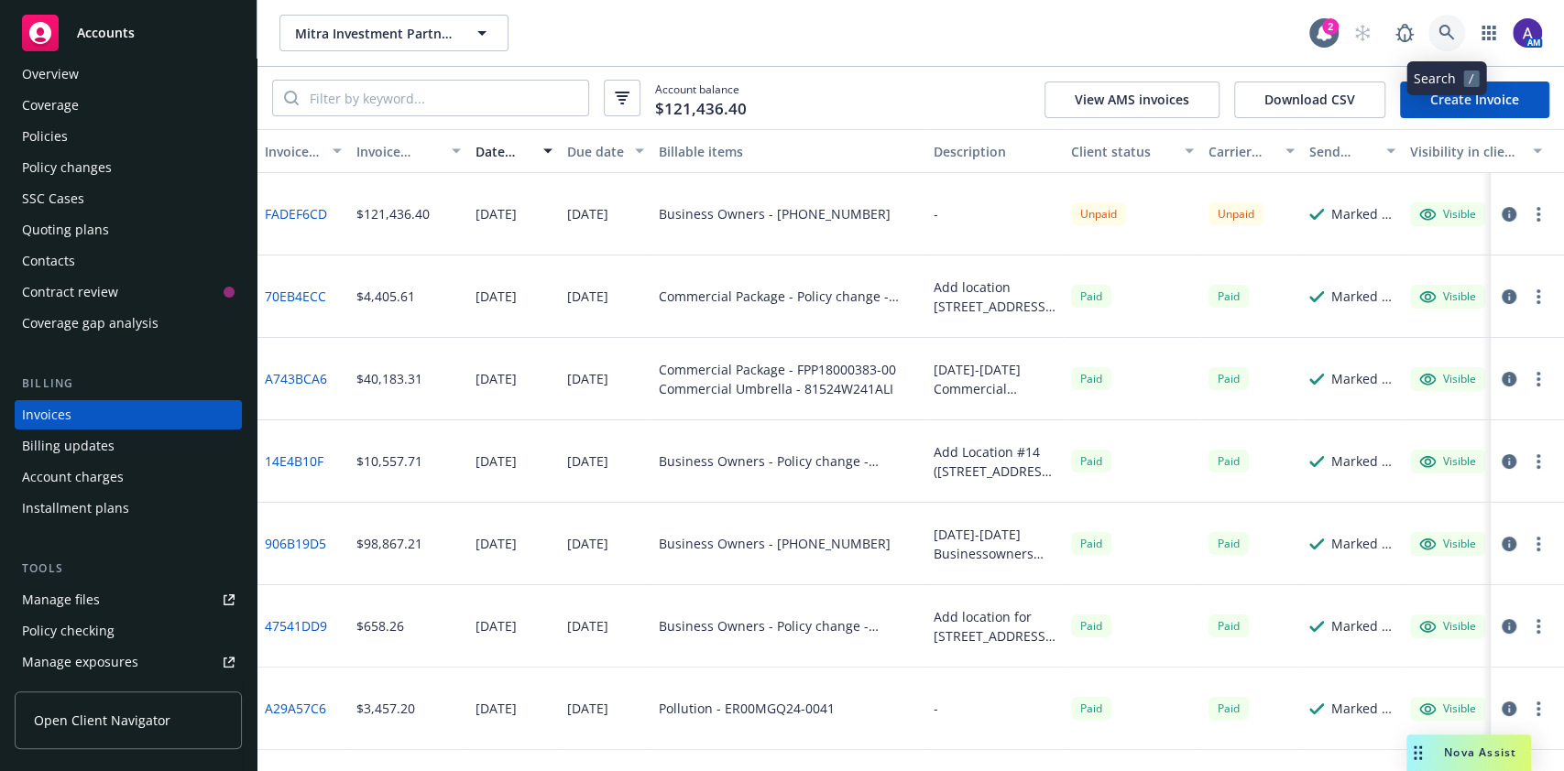
click at [1445, 38] on icon at bounding box center [1446, 33] width 16 height 16
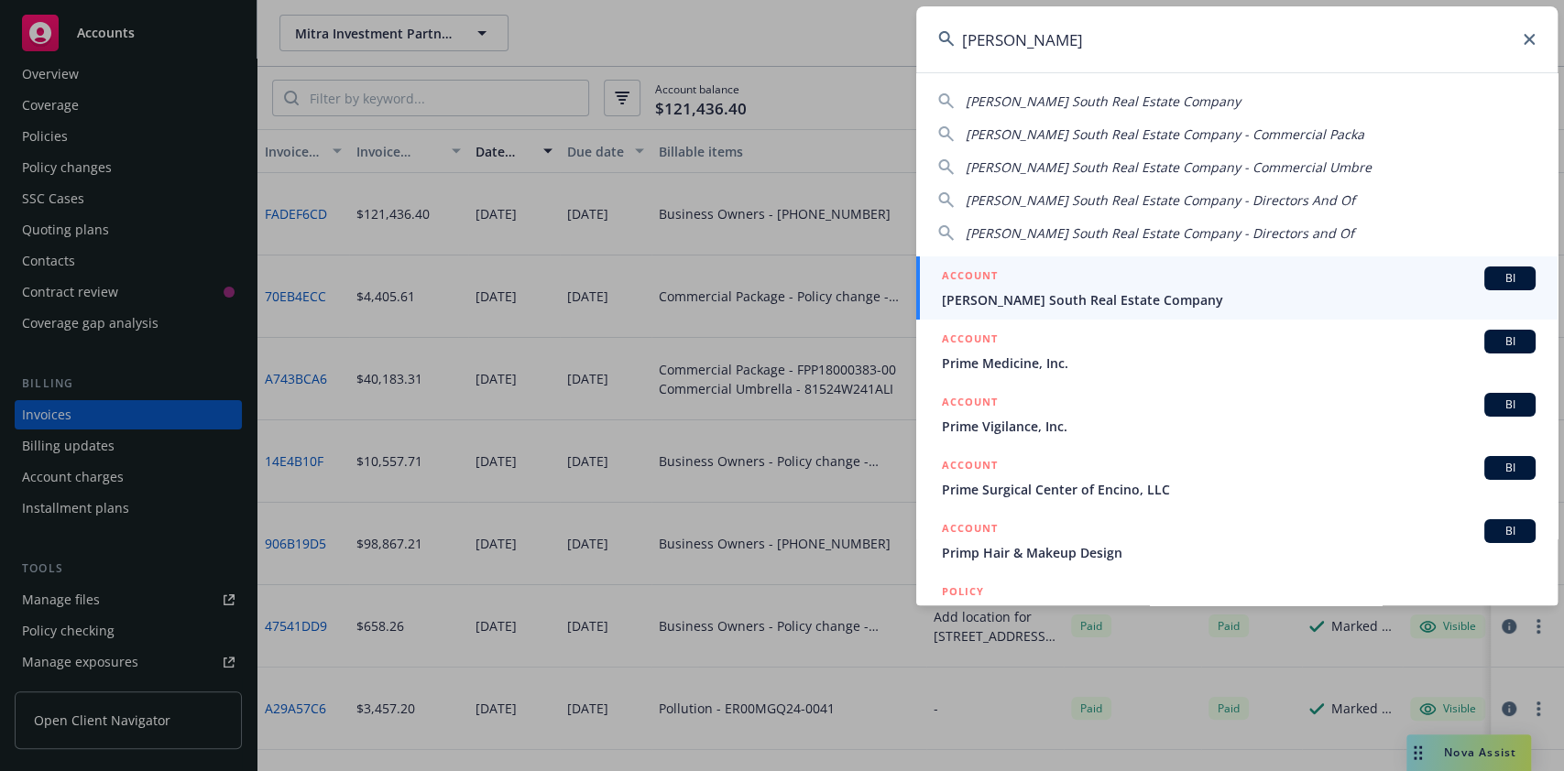
type input "[PERSON_NAME]"
click at [1031, 275] on div "ACCOUNT BI" at bounding box center [1239, 279] width 594 height 24
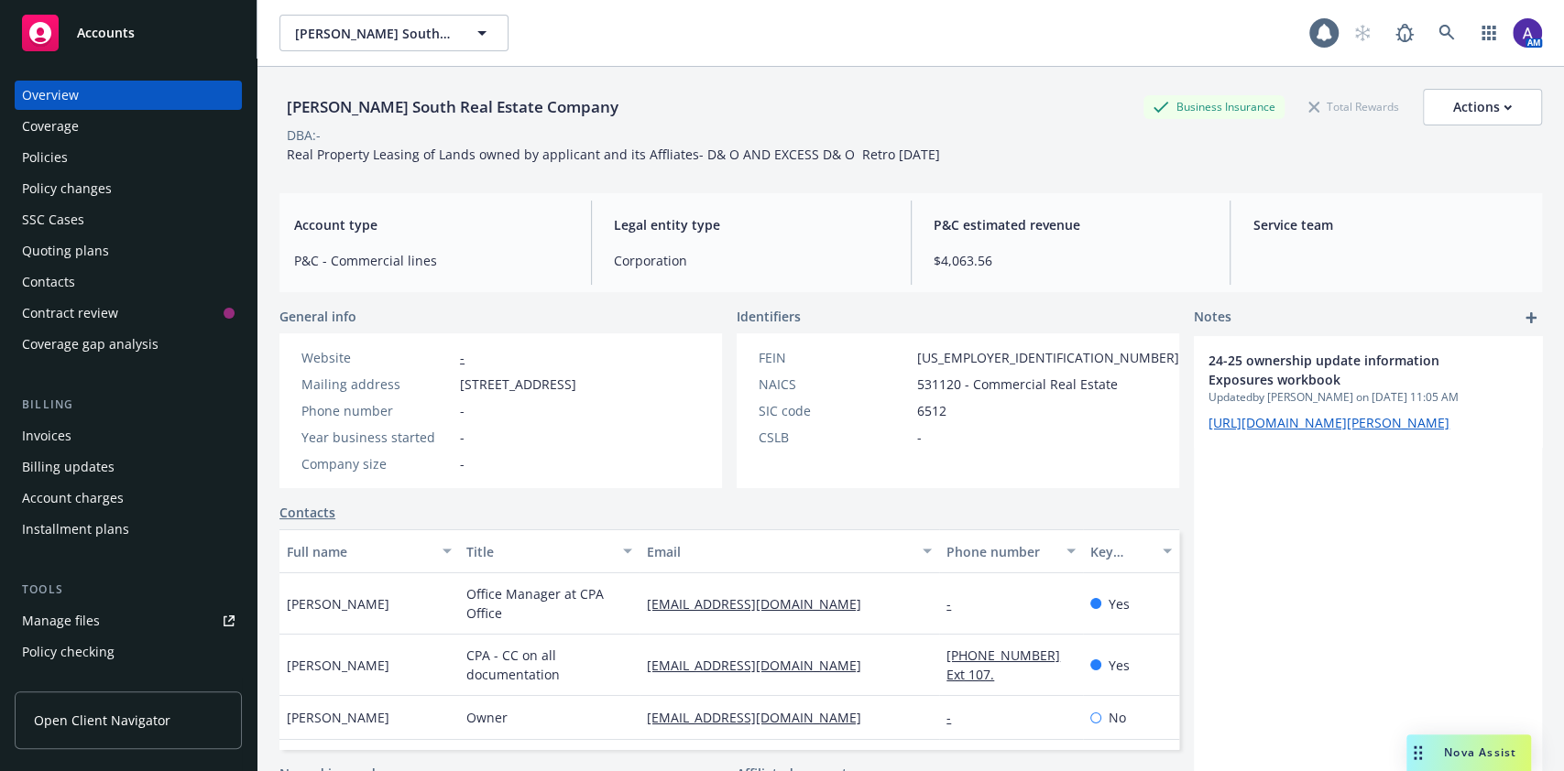
click at [81, 160] on div "Policies" at bounding box center [128, 157] width 213 height 29
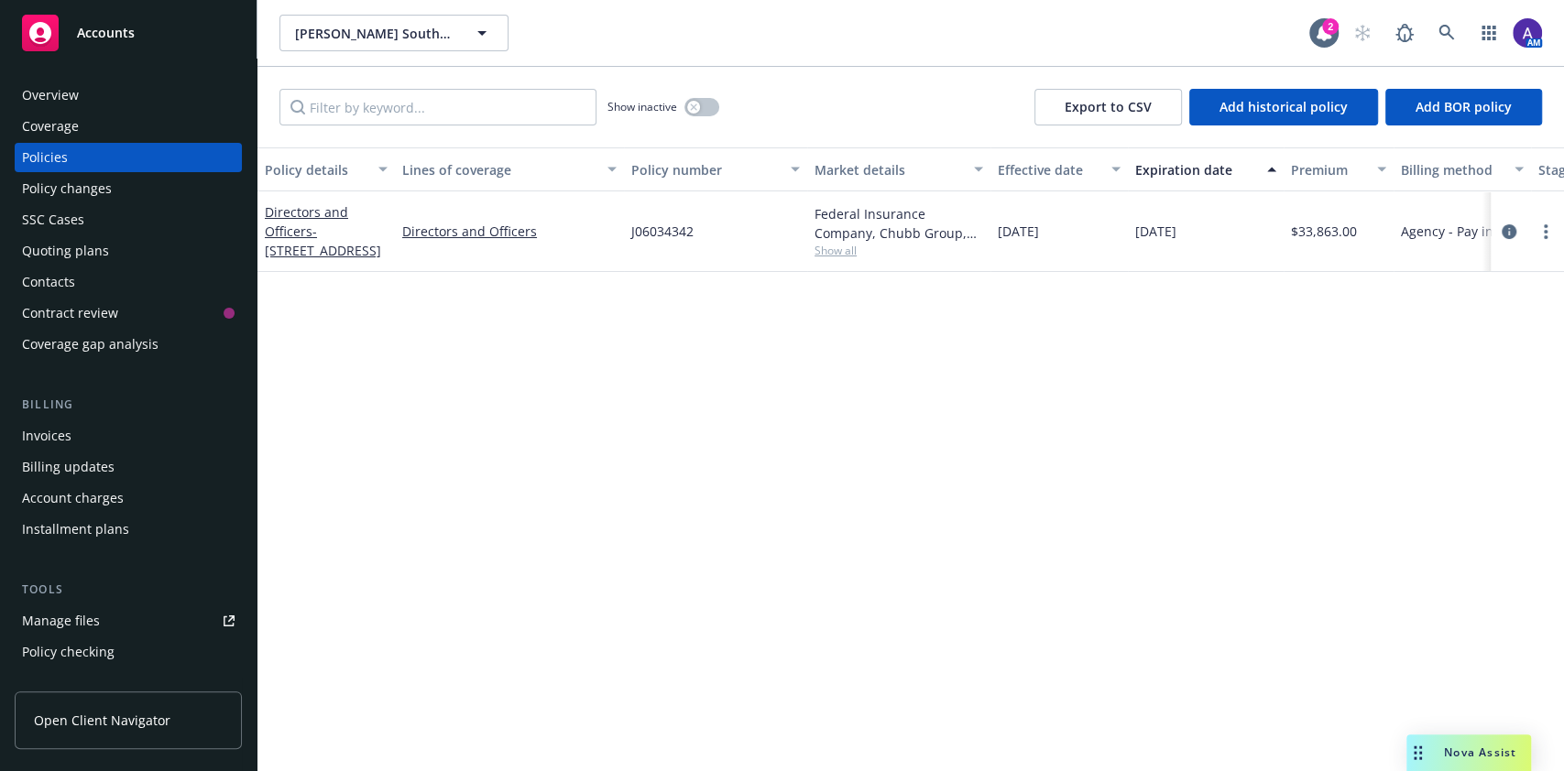
click at [696, 93] on div "Show inactive" at bounding box center [663, 107] width 112 height 37
click at [696, 101] on div "button" at bounding box center [693, 107] width 13 height 13
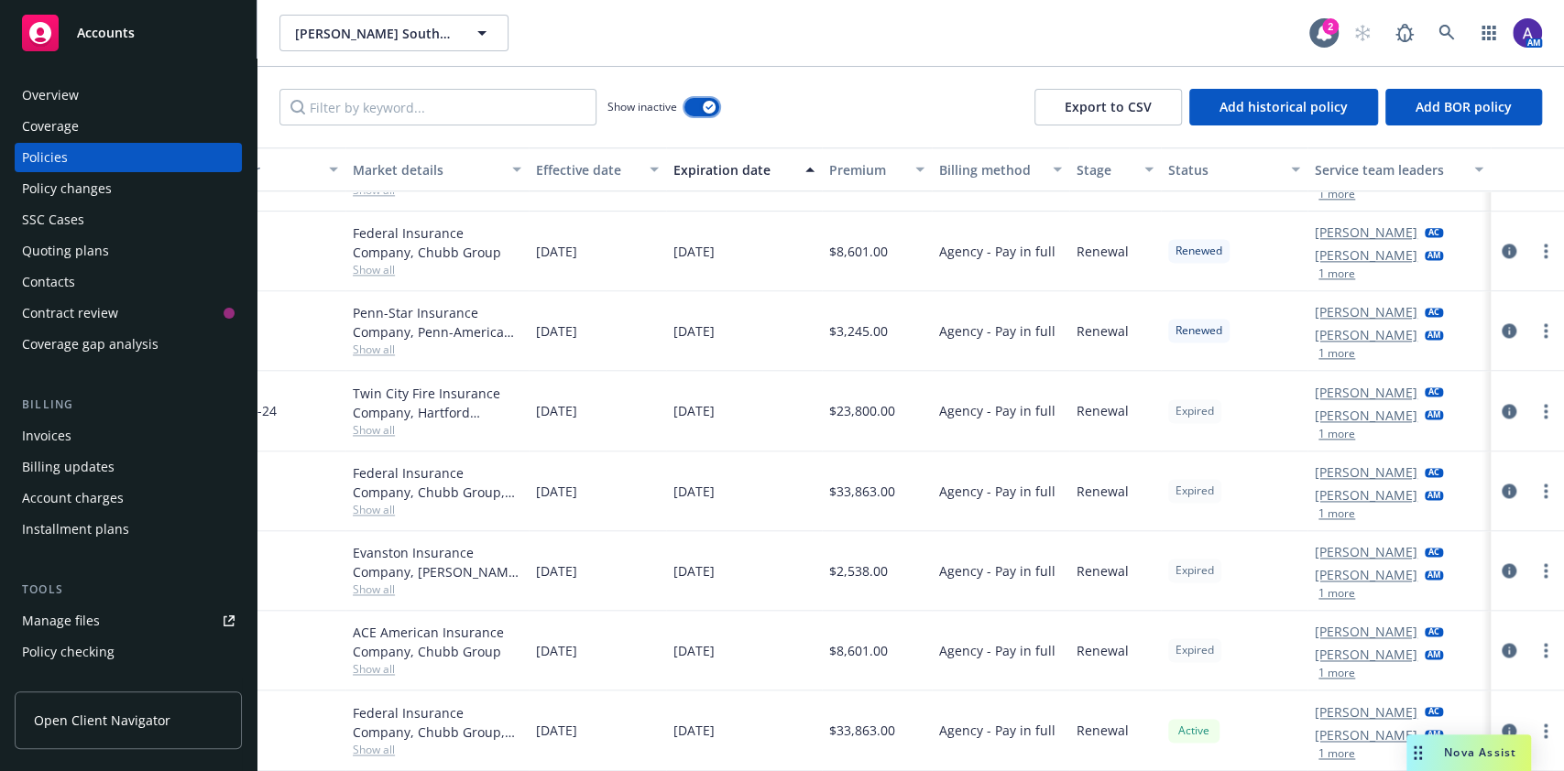
scroll to position [1692, 0]
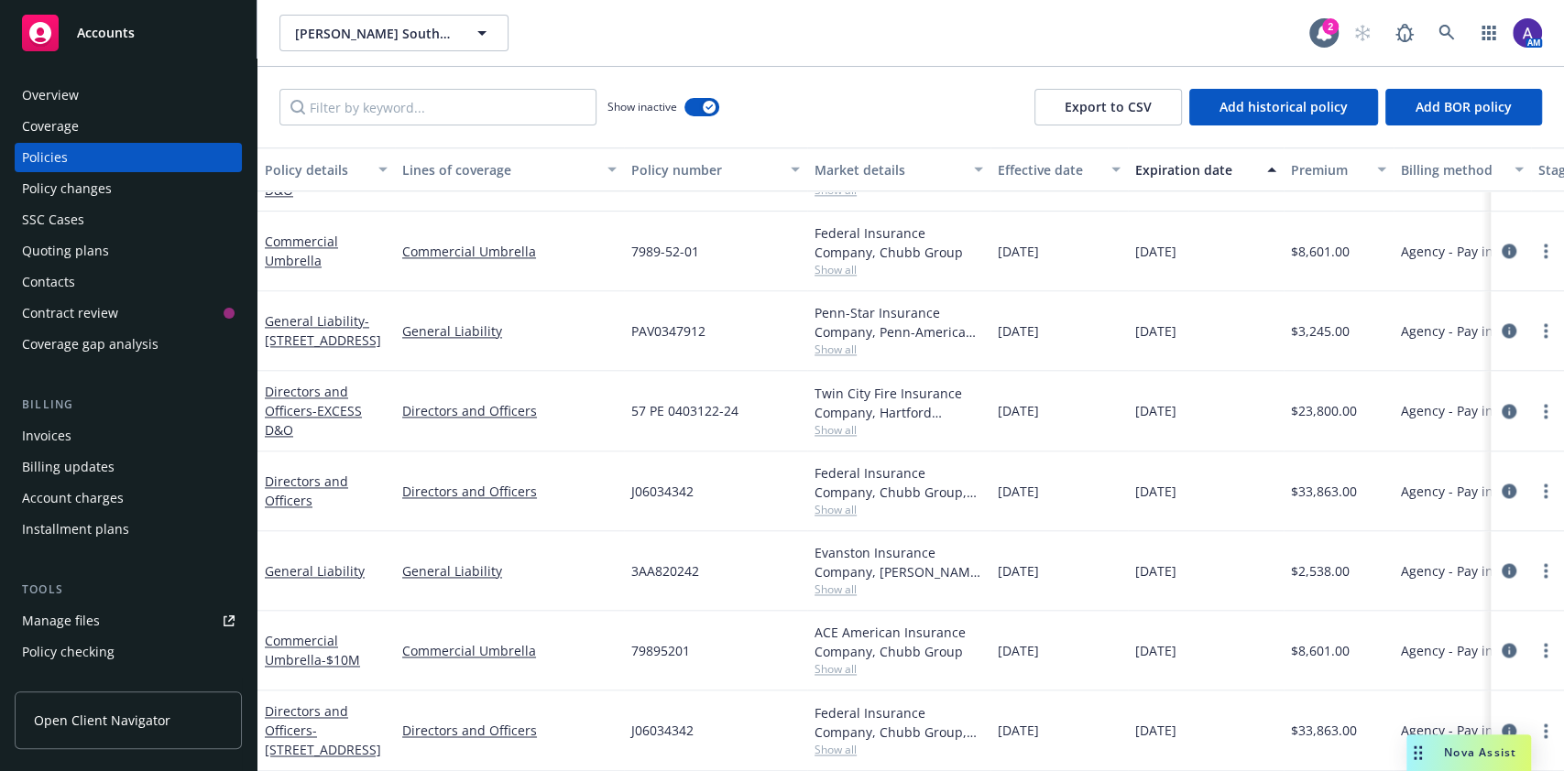
click at [842, 582] on span "Show all" at bounding box center [899, 590] width 169 height 16
click at [842, 662] on span "Show all" at bounding box center [899, 670] width 169 height 16
click at [93, 246] on div "Quoting plans" at bounding box center [65, 250] width 87 height 29
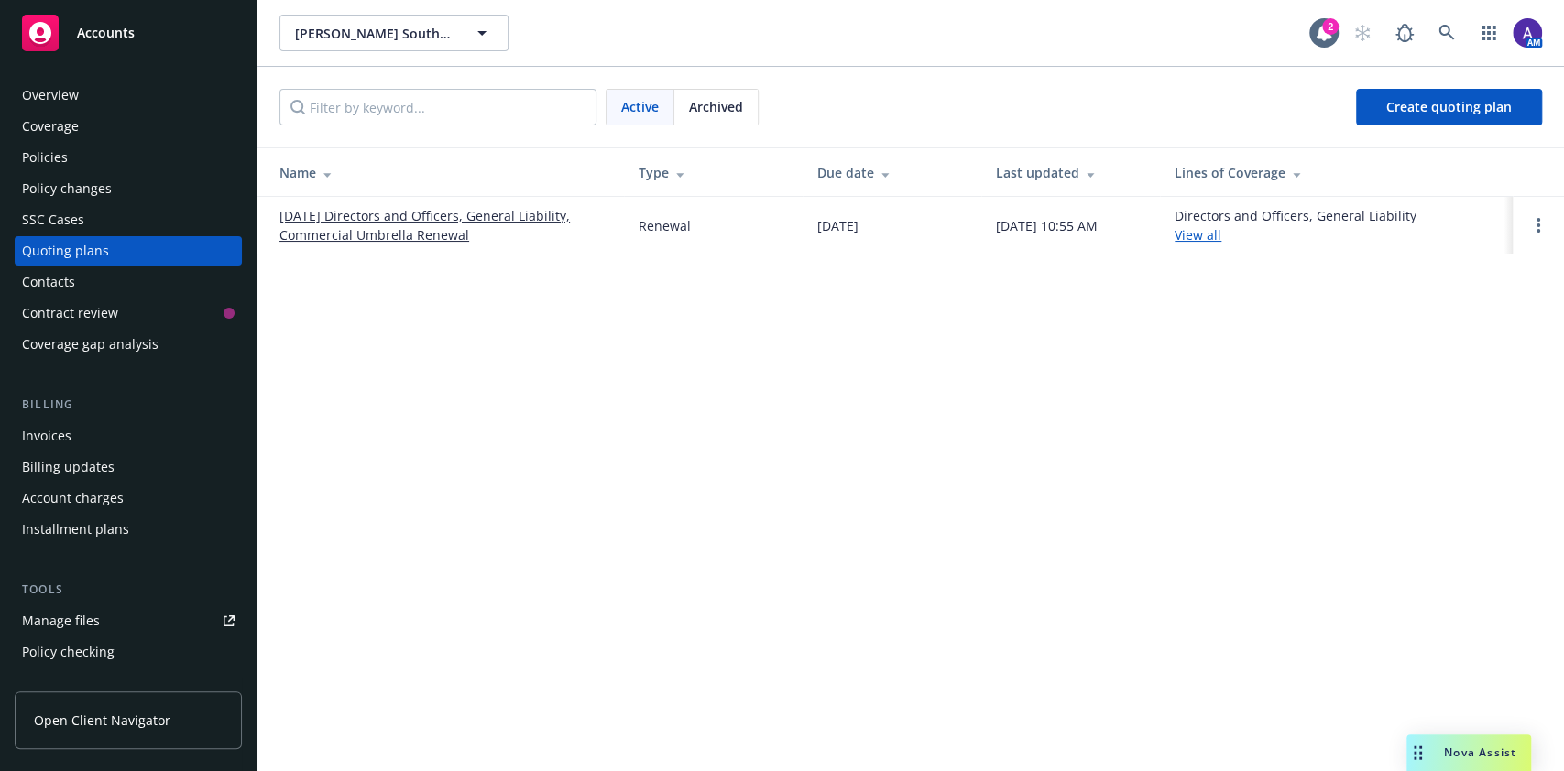
click at [426, 225] on link "[DATE] Directors and Officers, General Liability, Commercial Umbrella Renewal" at bounding box center [444, 225] width 330 height 38
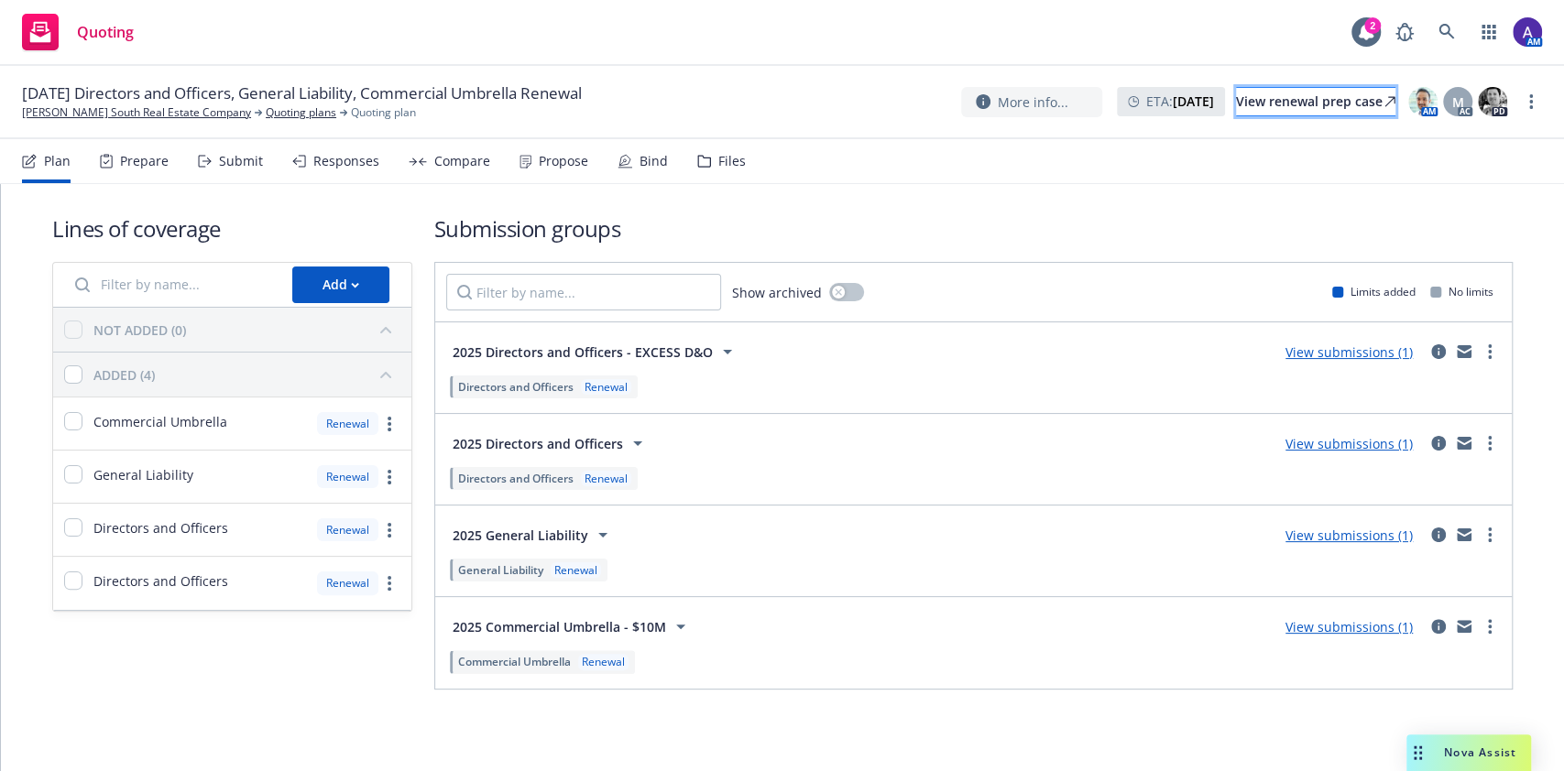
click at [1268, 108] on div "View renewal prep case" at bounding box center [1315, 101] width 159 height 27
click at [1454, 36] on icon at bounding box center [1446, 32] width 16 height 16
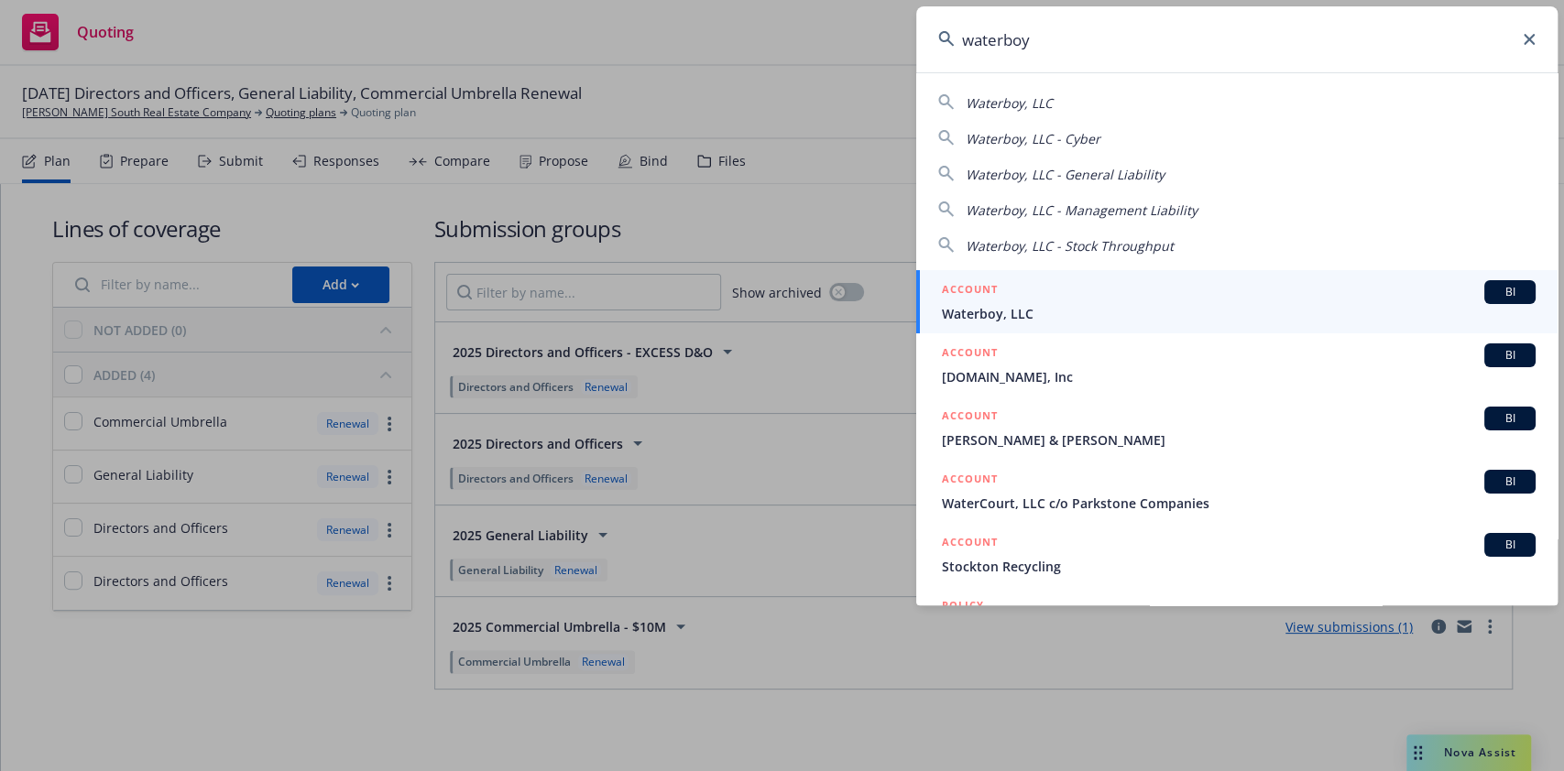
type input "waterboy"
click at [1015, 289] on div "ACCOUNT BI" at bounding box center [1239, 292] width 594 height 24
